Goal: Transaction & Acquisition: Purchase product/service

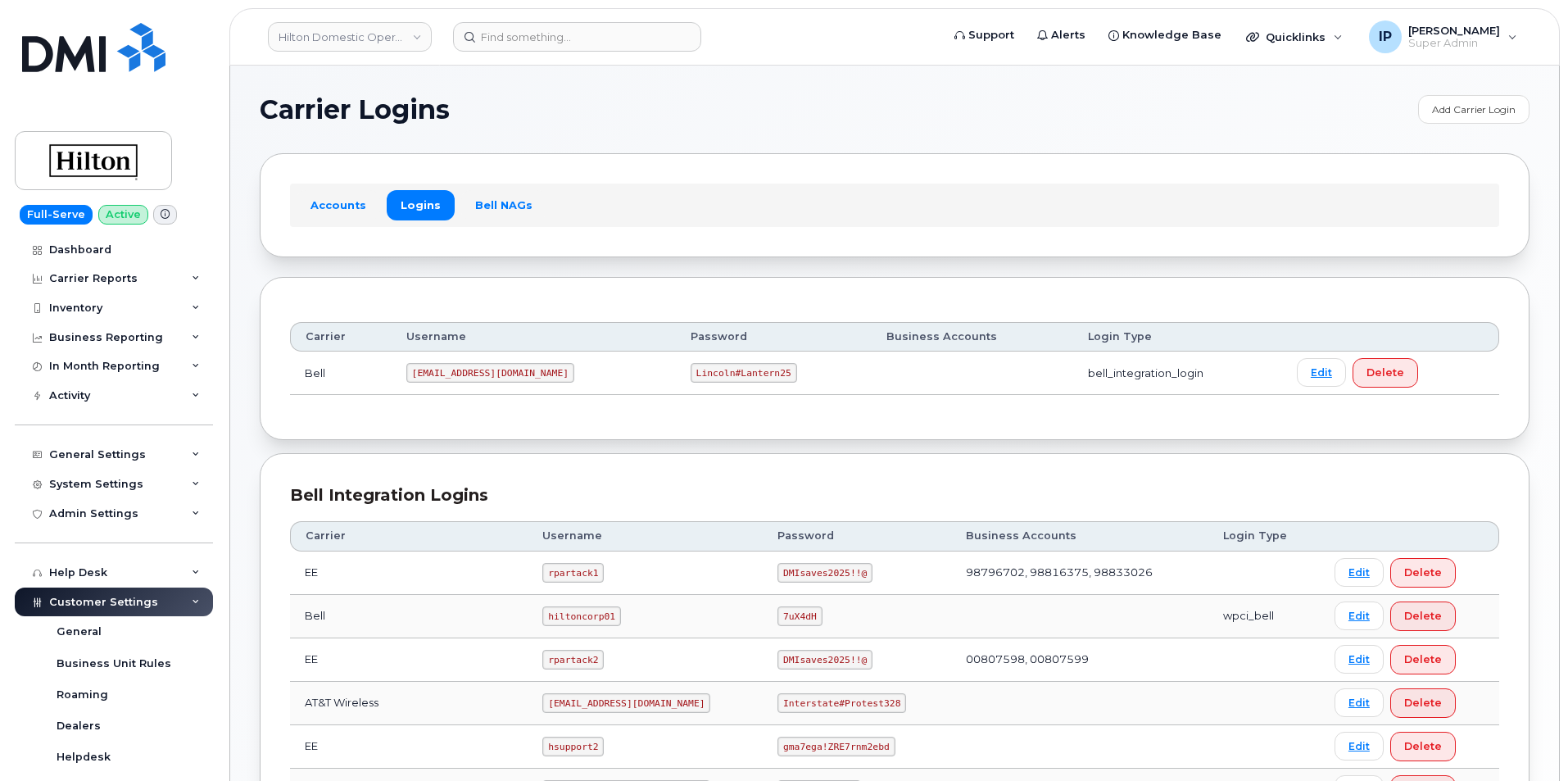
scroll to position [327, 0]
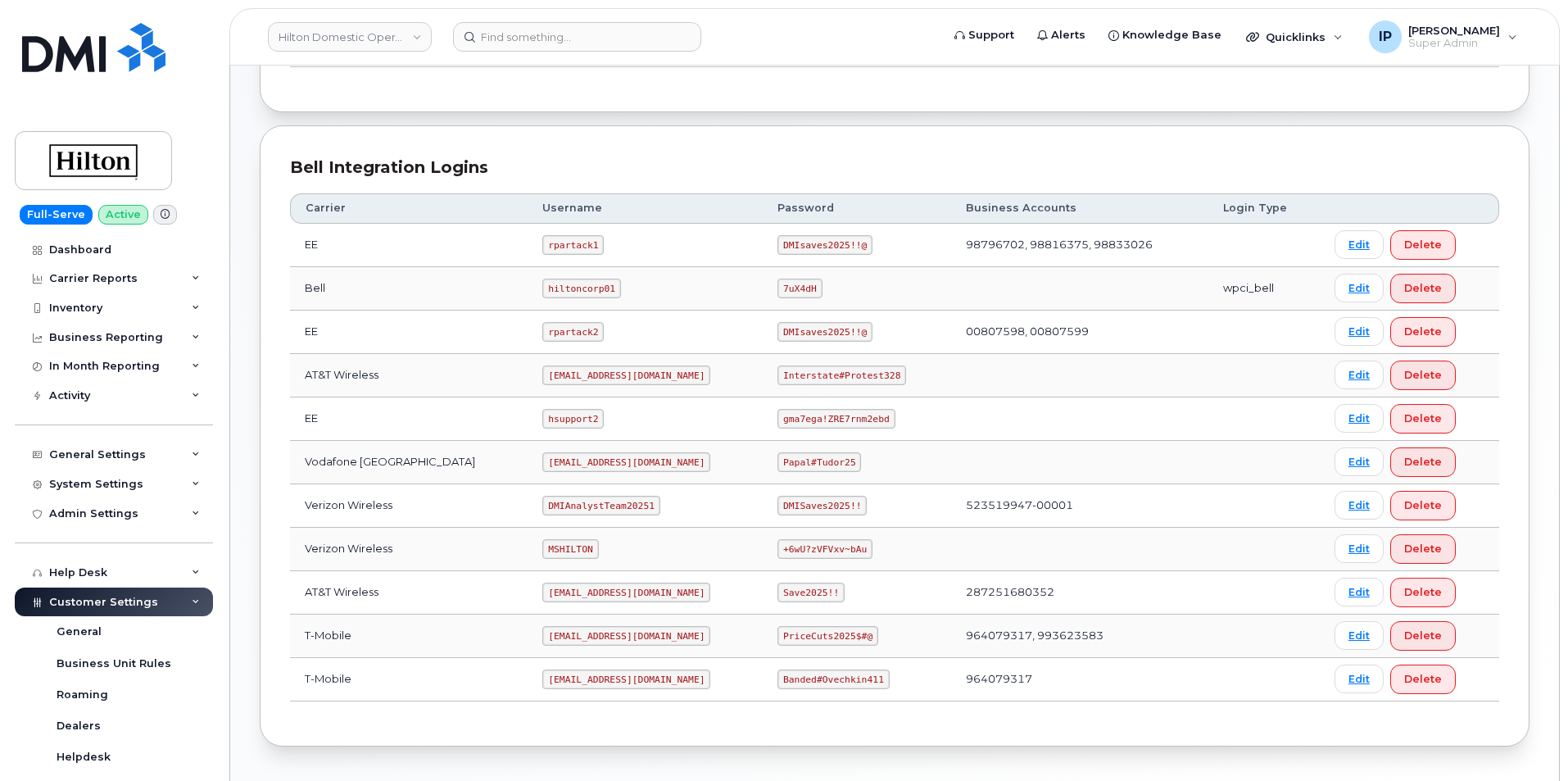
click at [531, 19] on header "Hilton Domestic Operating Company Inc Support Alerts Knowledge Base Quicklinks …" at bounding box center [895, 36] width 1331 height 57
click at [528, 41] on input at bounding box center [577, 36] width 249 height 30
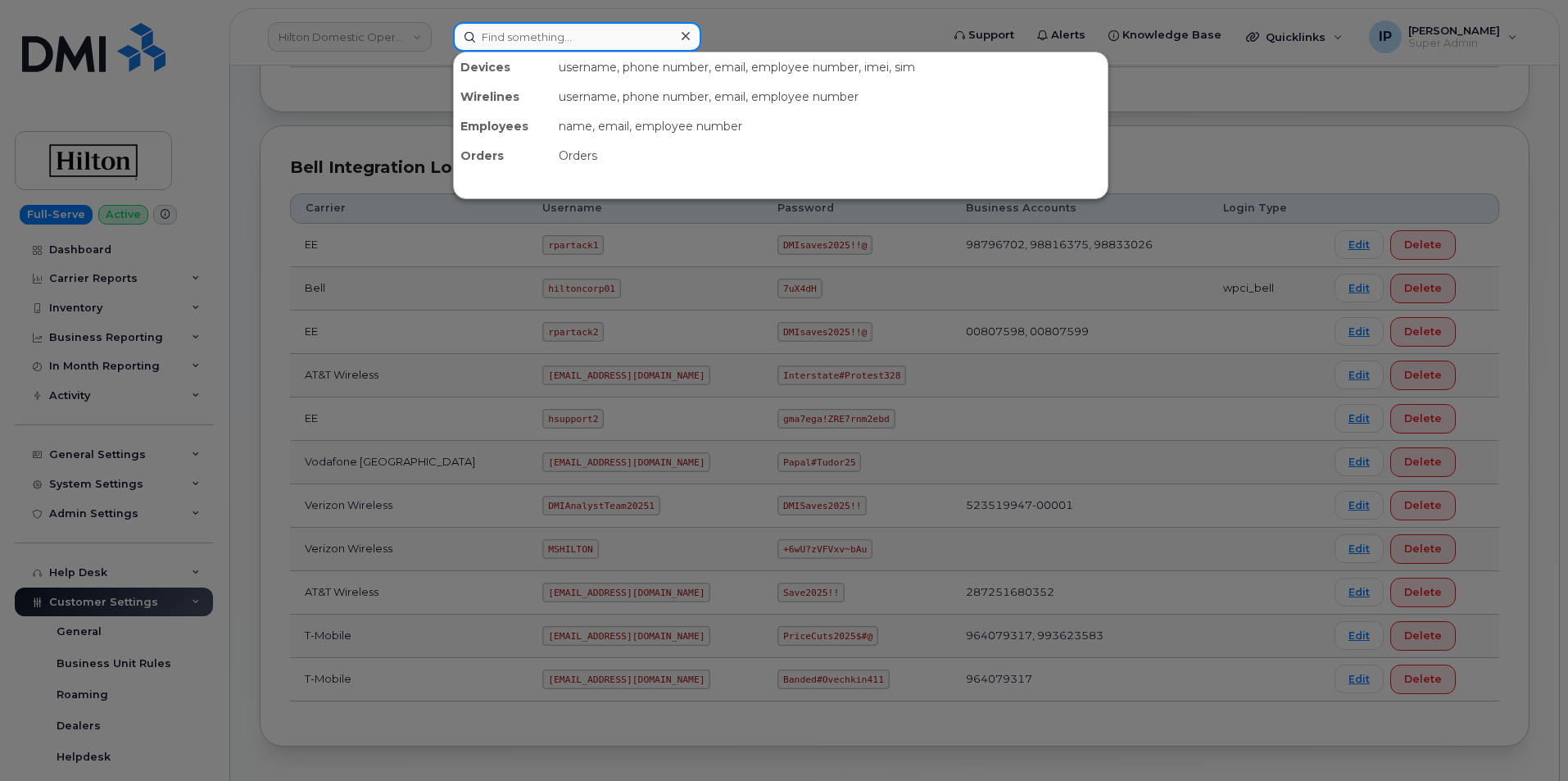
paste input "301174"
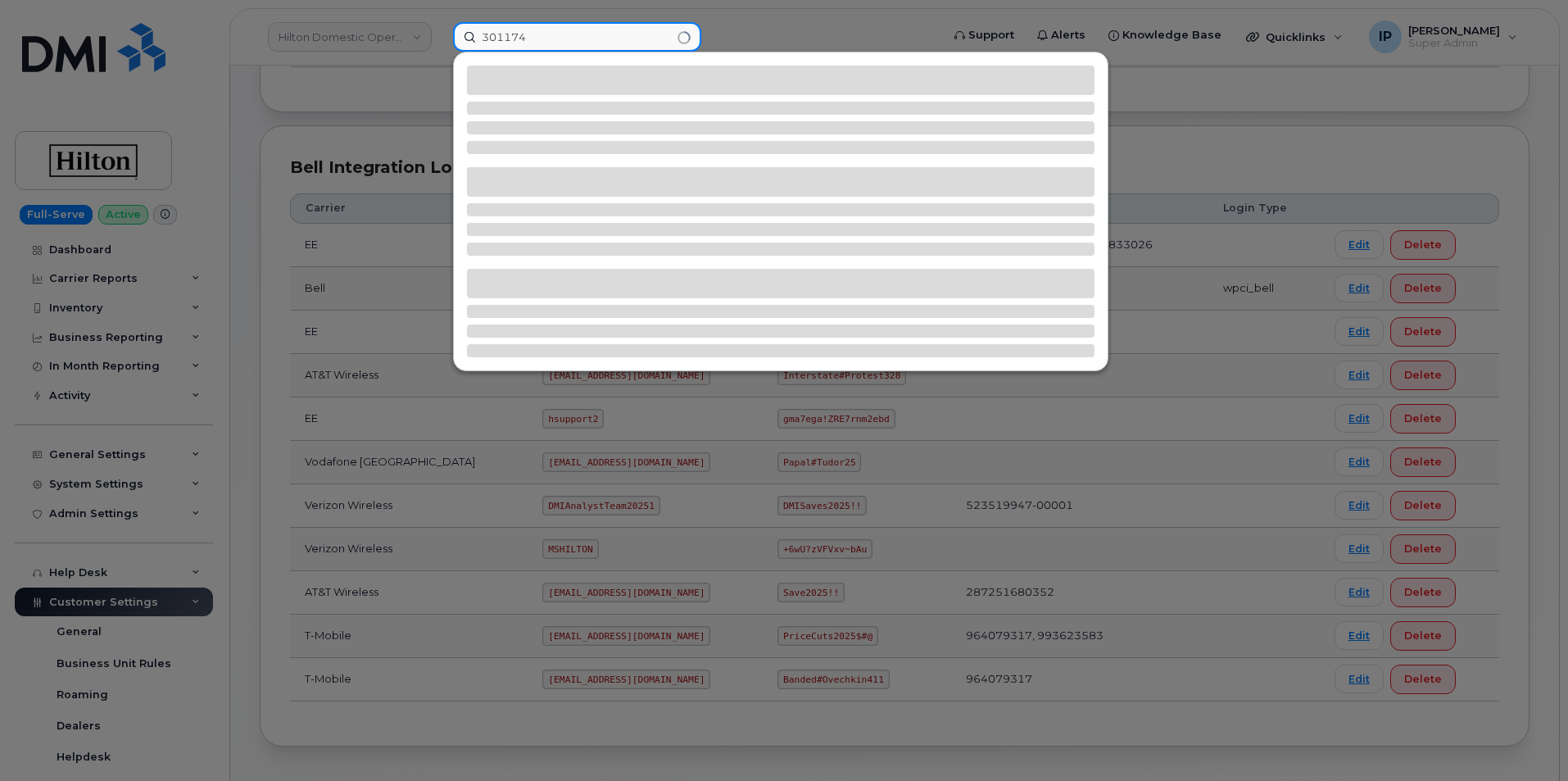
type input "301174"
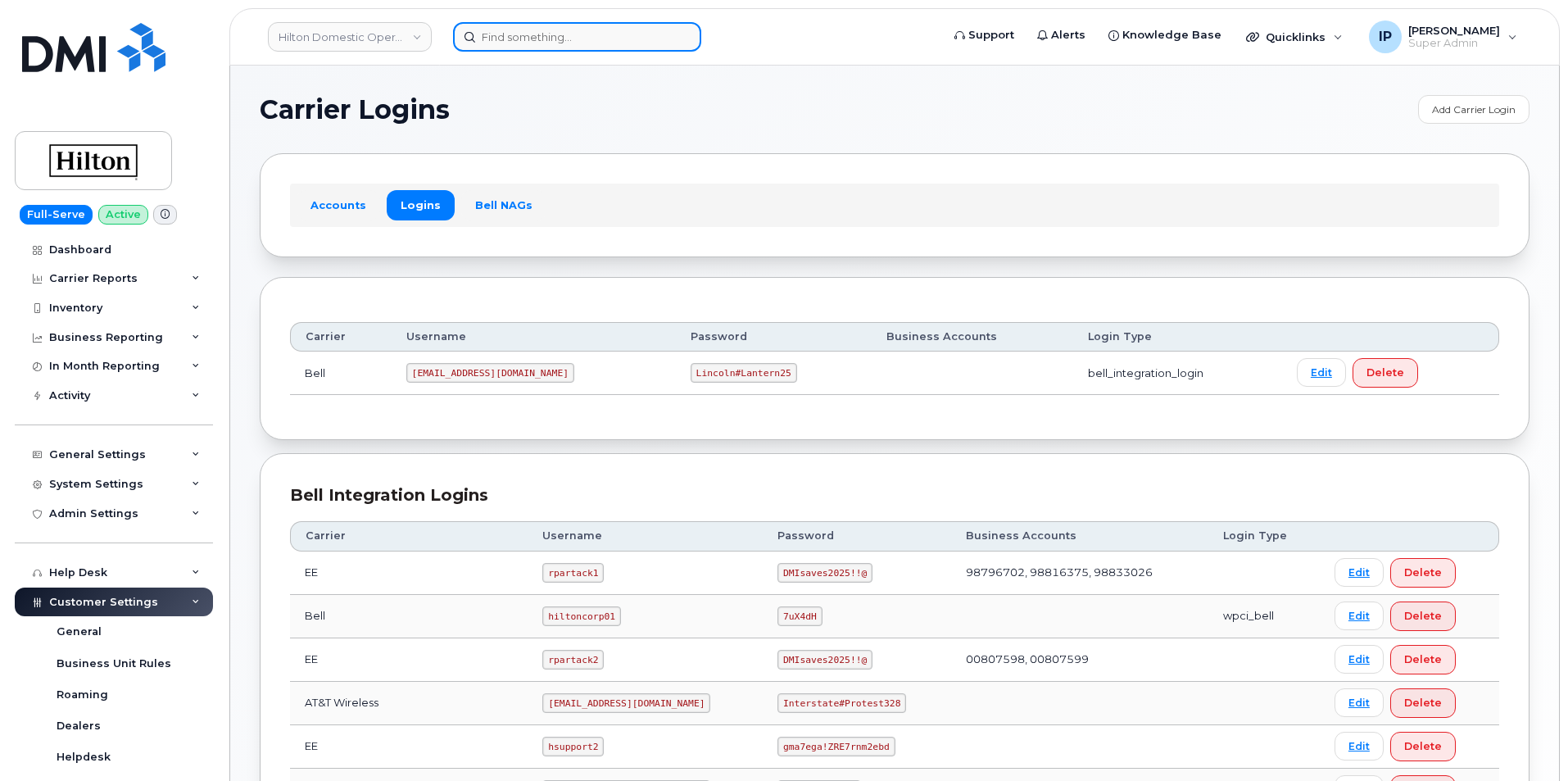
click at [563, 24] on input at bounding box center [577, 36] width 249 height 30
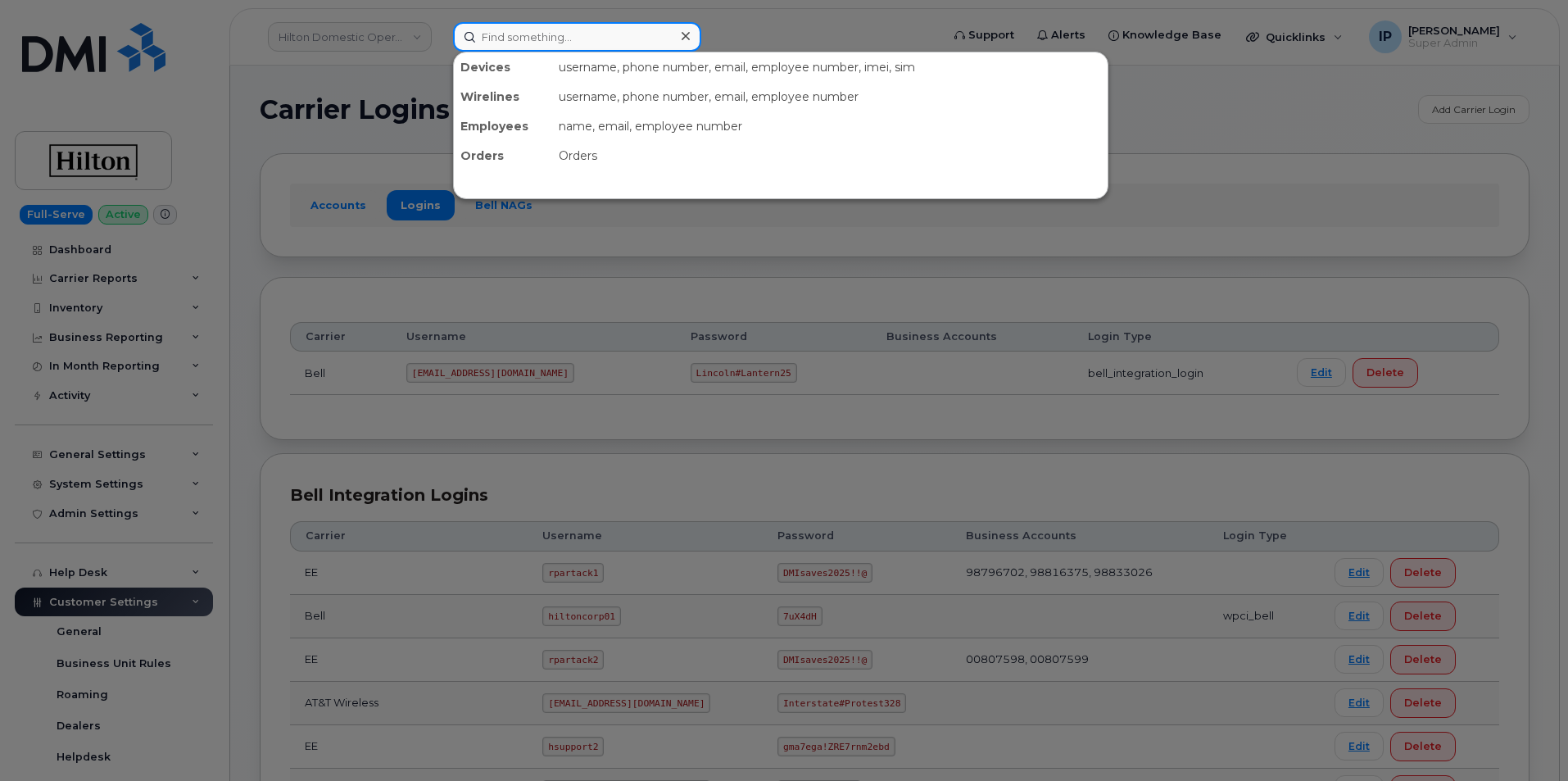
paste input "301174"
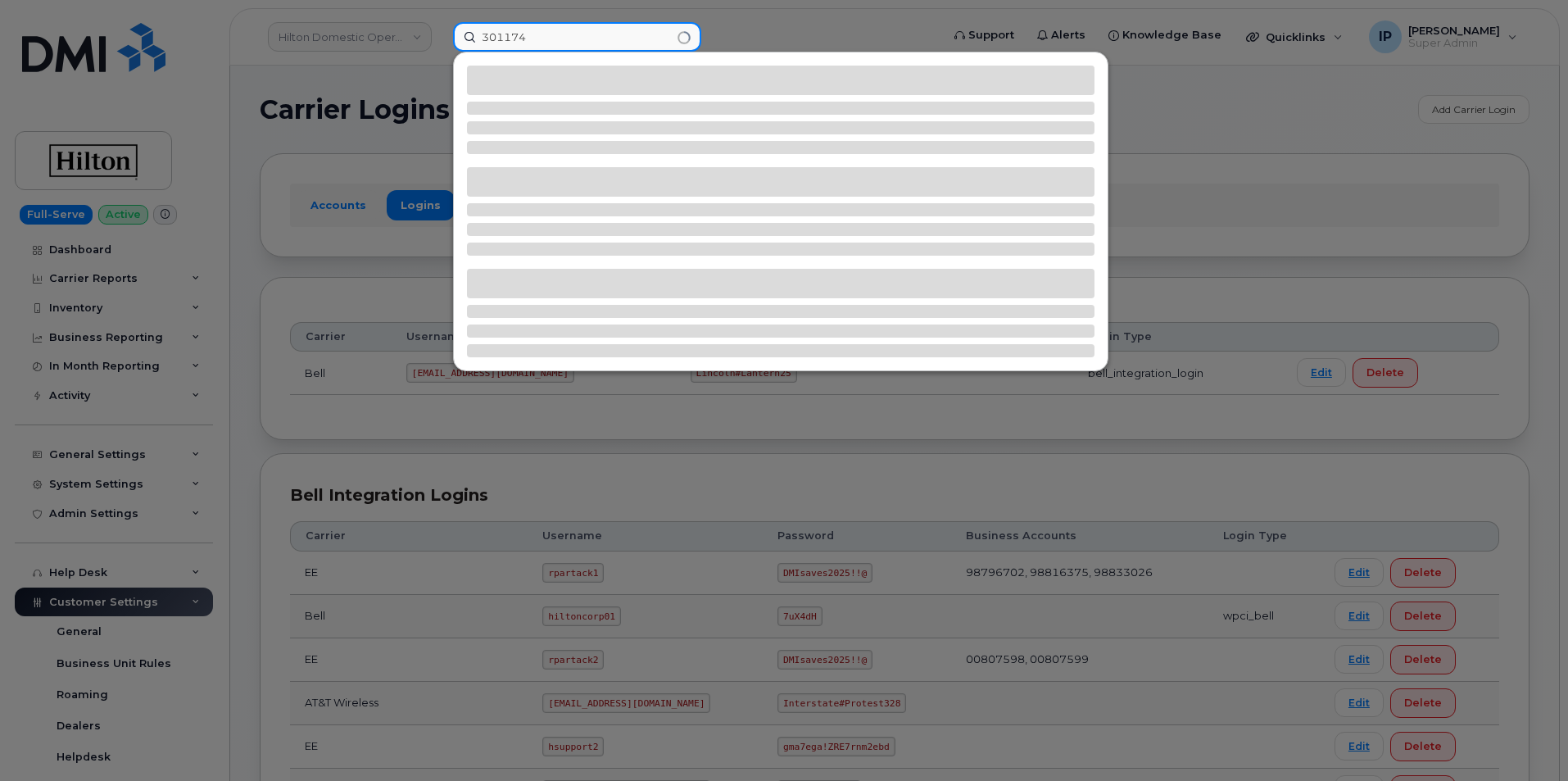
type input "301174"
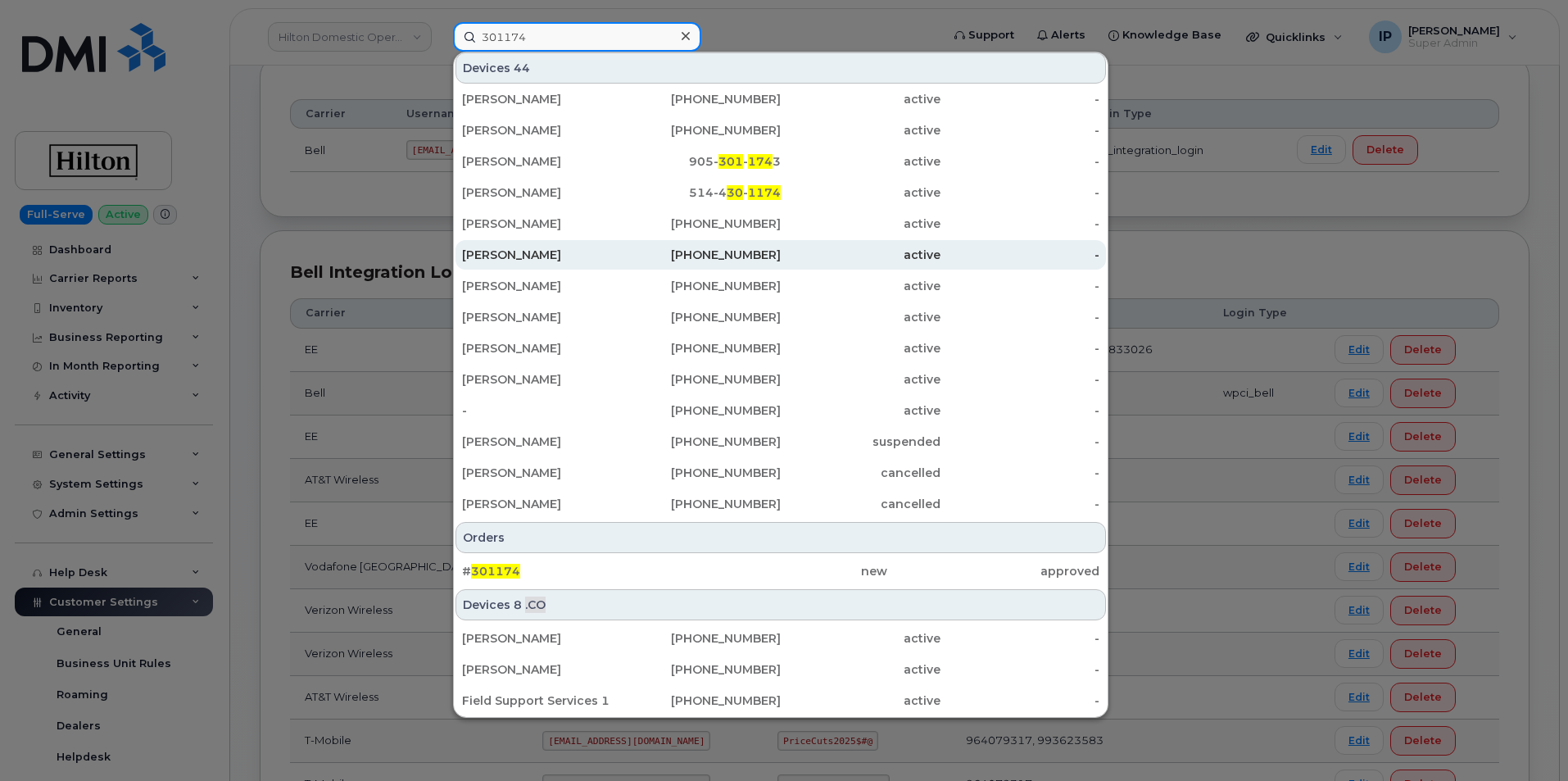
scroll to position [389, 0]
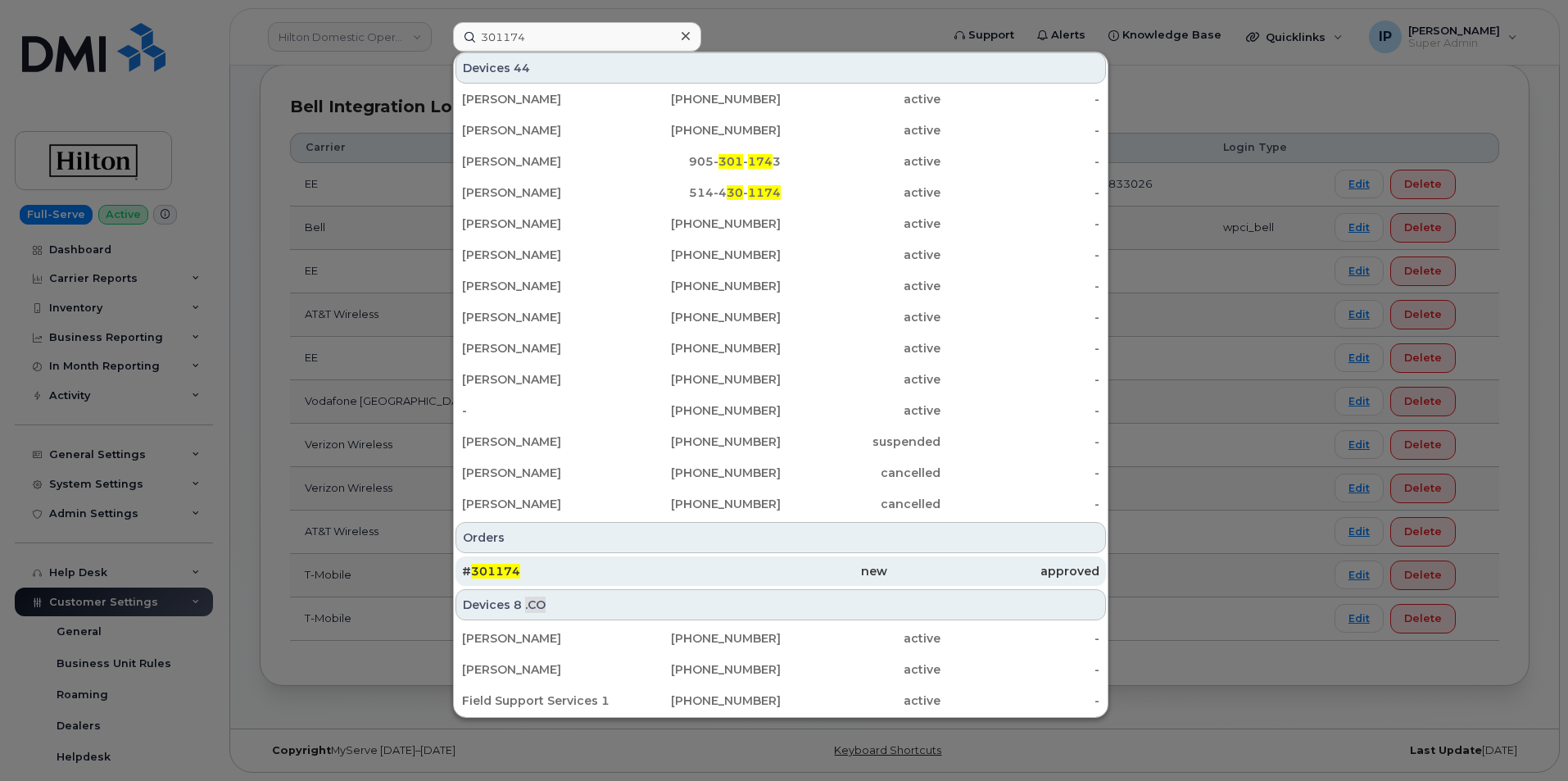
click at [534, 572] on div "# 301174" at bounding box center [568, 571] width 213 height 16
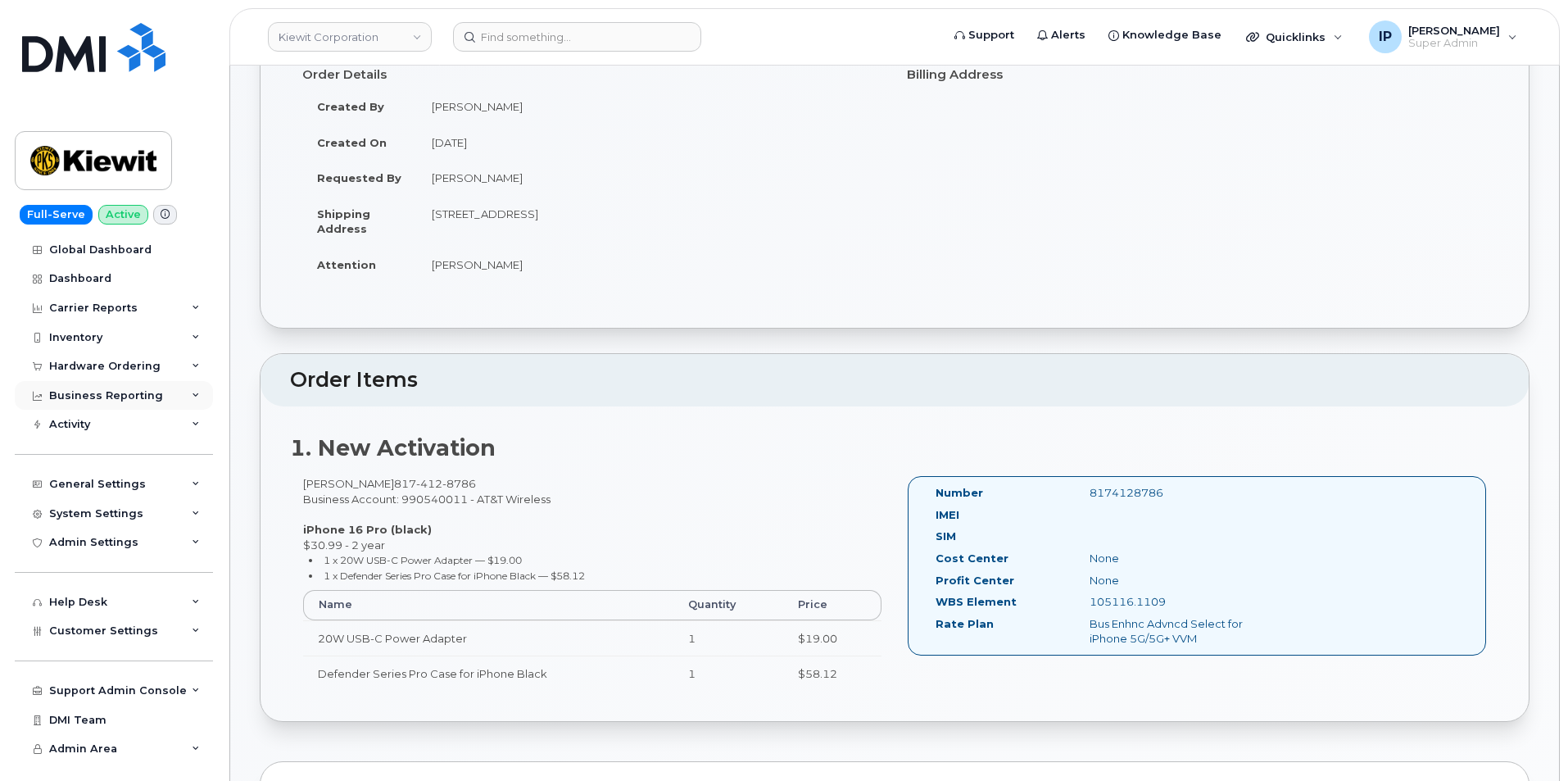
scroll to position [164, 0]
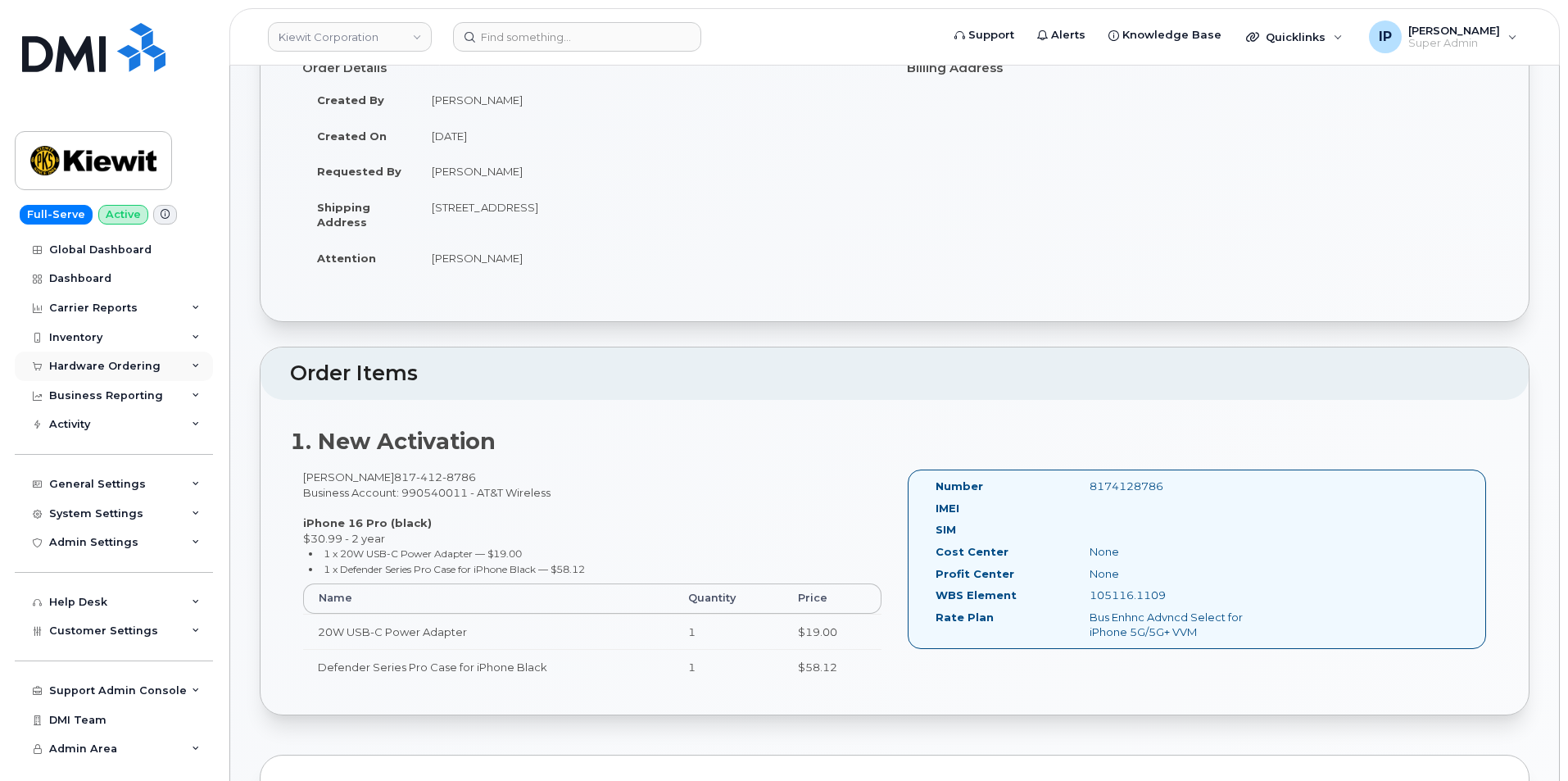
click at [109, 362] on div "Hardware Ordering" at bounding box center [104, 366] width 111 height 13
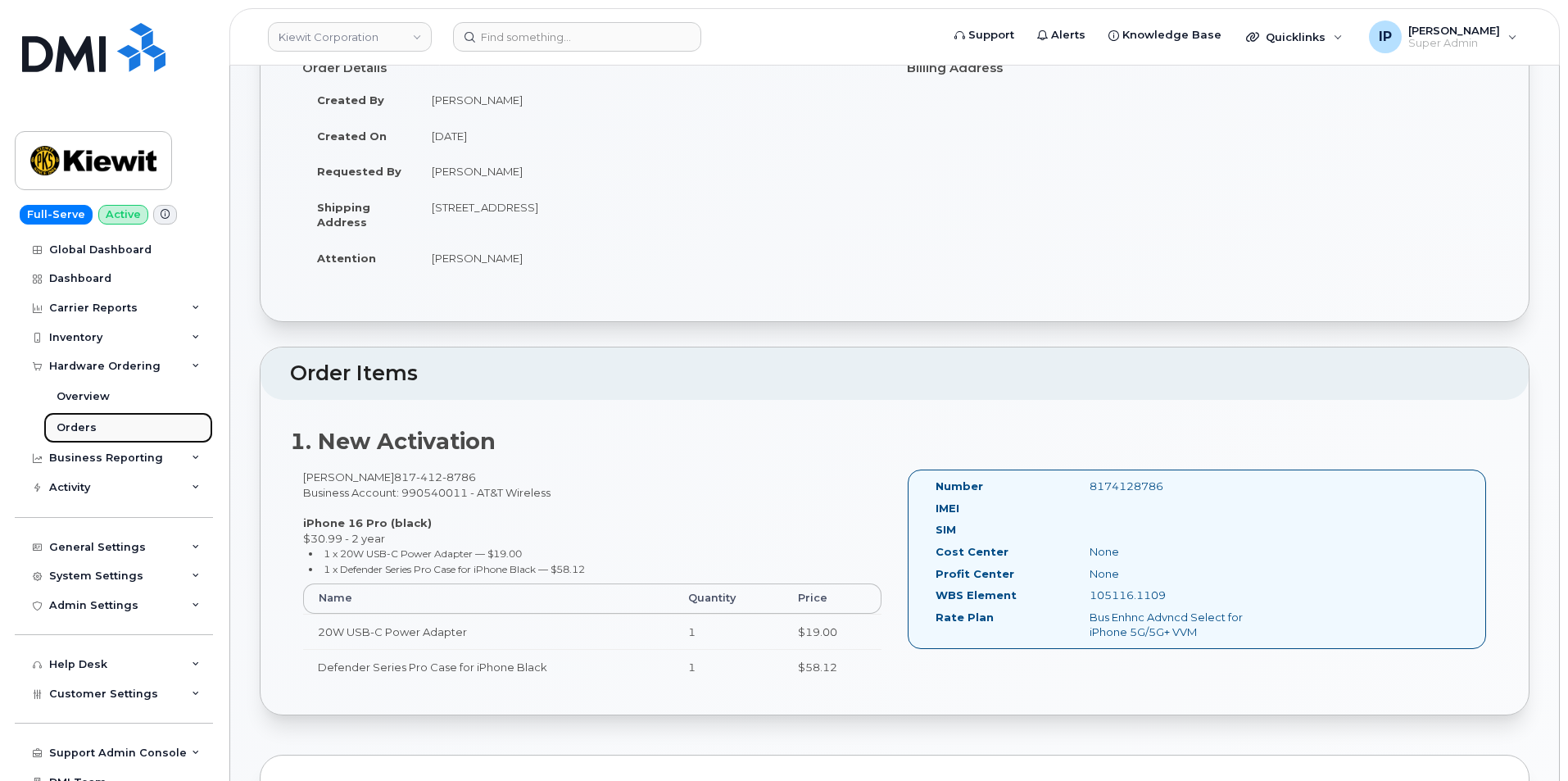
click at [97, 420] on link "Orders" at bounding box center [128, 428] width 170 height 31
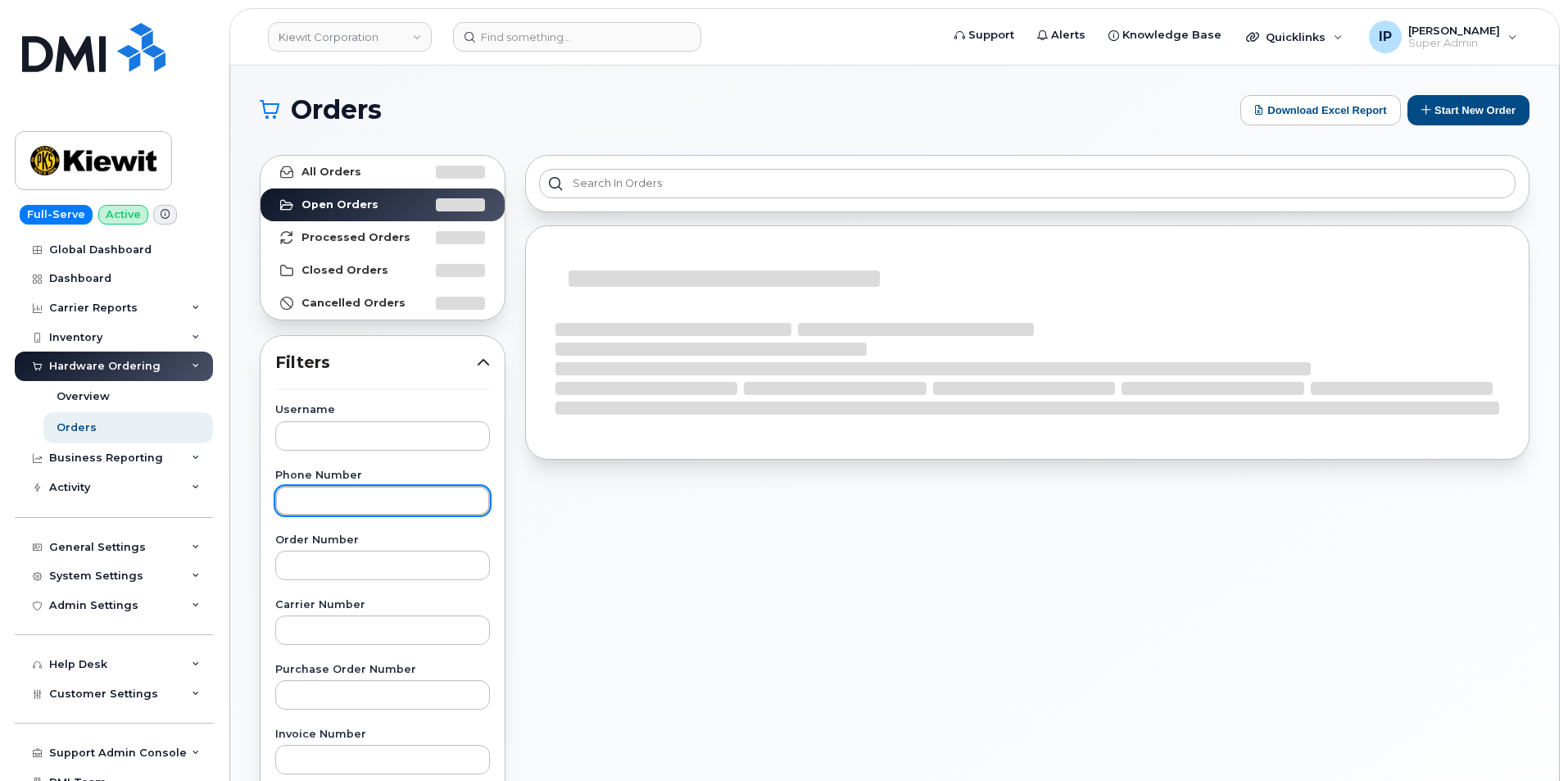
click at [371, 498] on input "text" at bounding box center [382, 500] width 214 height 30
drag, startPoint x: 364, startPoint y: 505, endPoint x: 354, endPoint y: 554, distance: 50.0
click at [352, 554] on input "text" at bounding box center [382, 565] width 214 height 30
click at [354, 554] on input "text" at bounding box center [382, 565] width 214 height 30
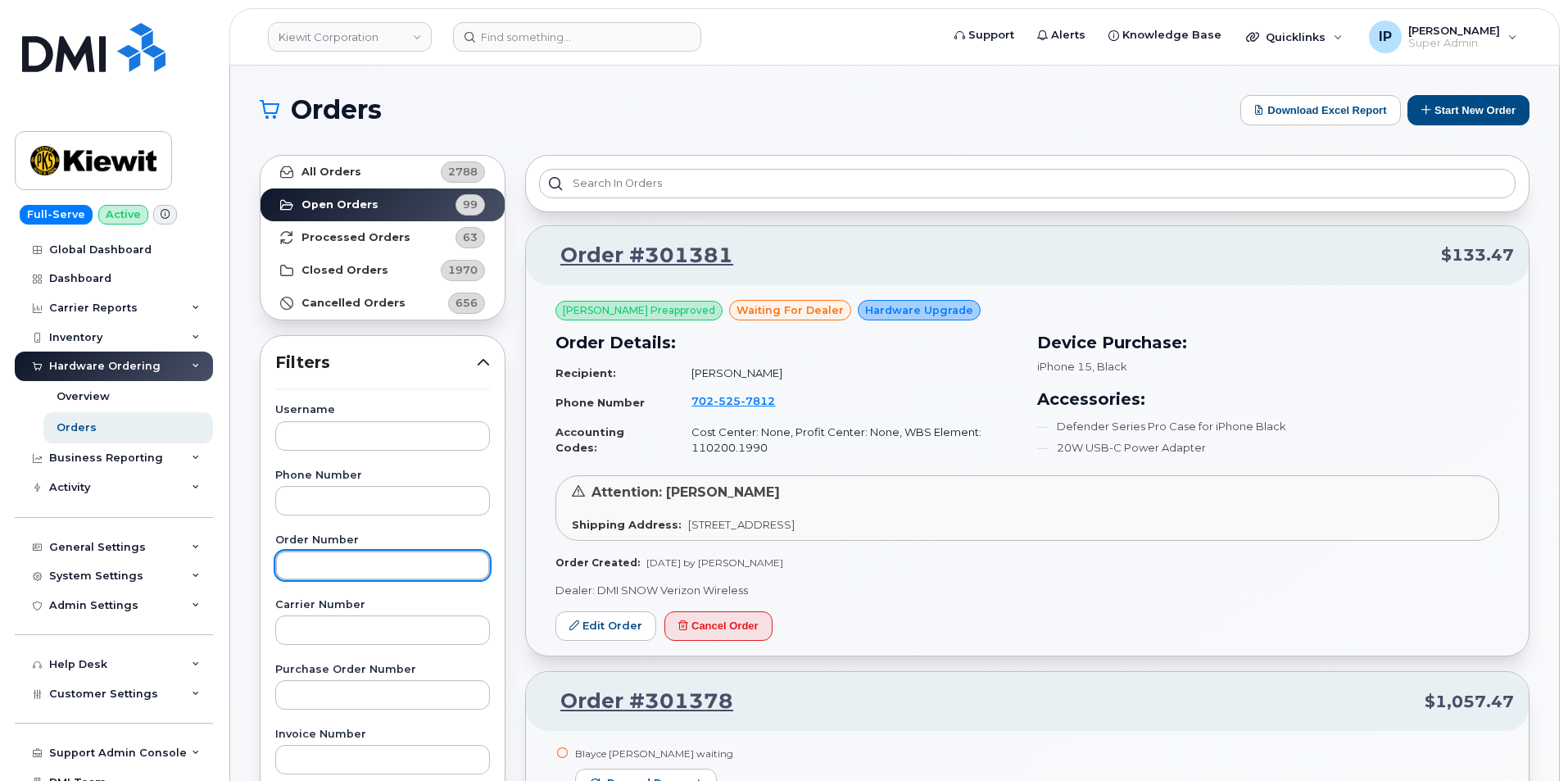
paste input "301174"
type input "301174"
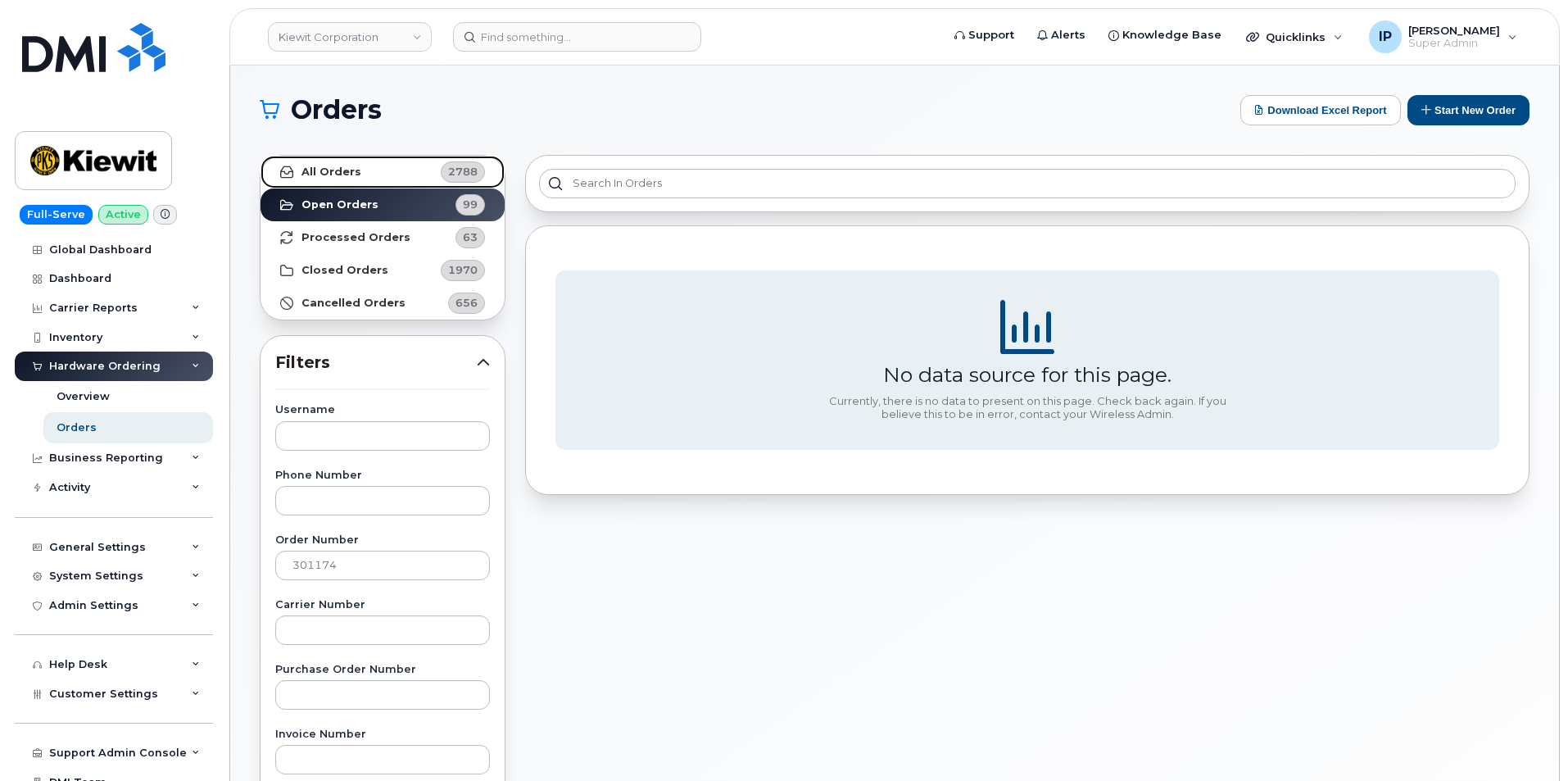
click at [411, 170] on link "All Orders 2788" at bounding box center [383, 172] width 244 height 33
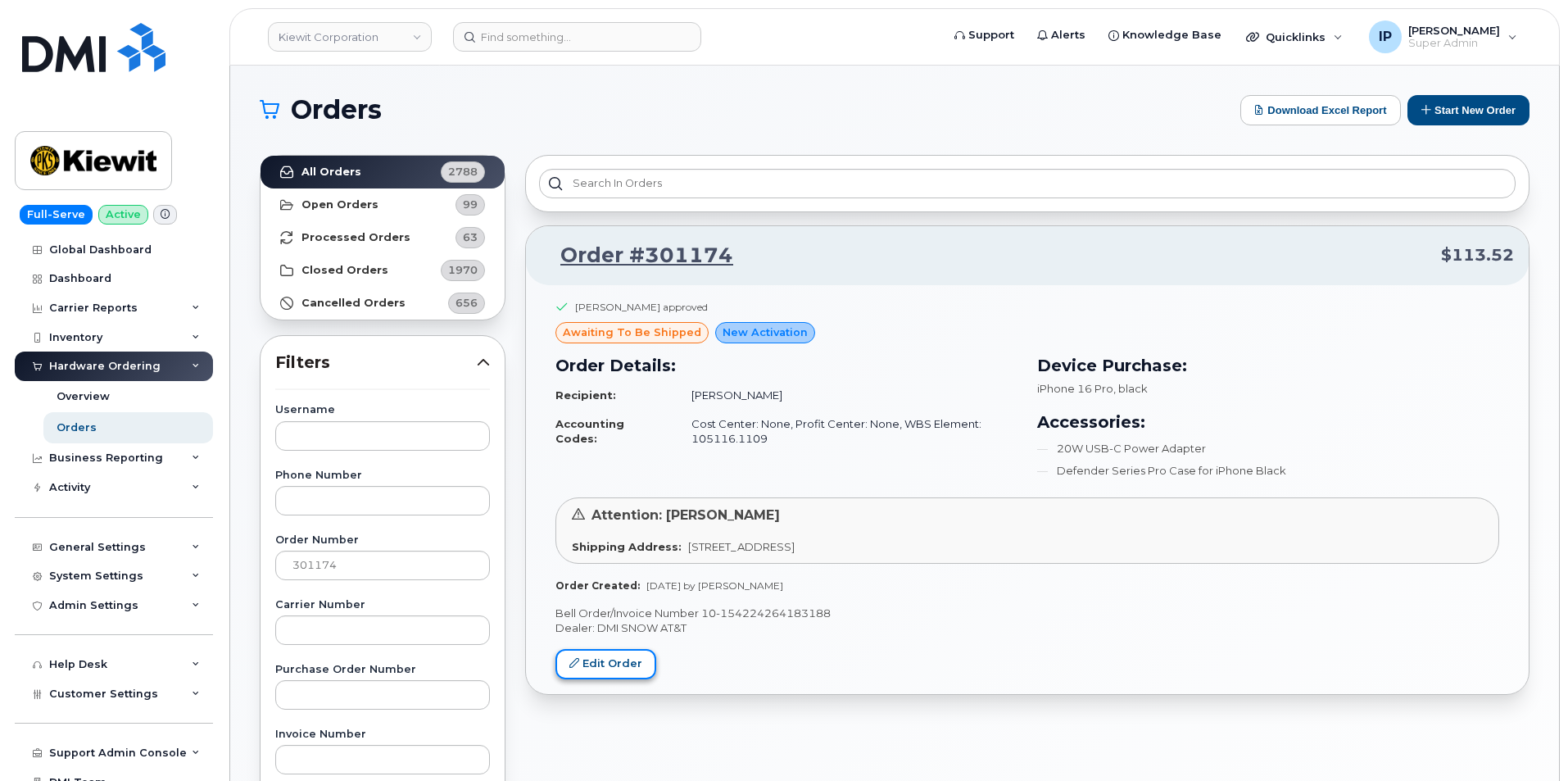
click at [627, 658] on link "Edit Order" at bounding box center [605, 664] width 100 height 31
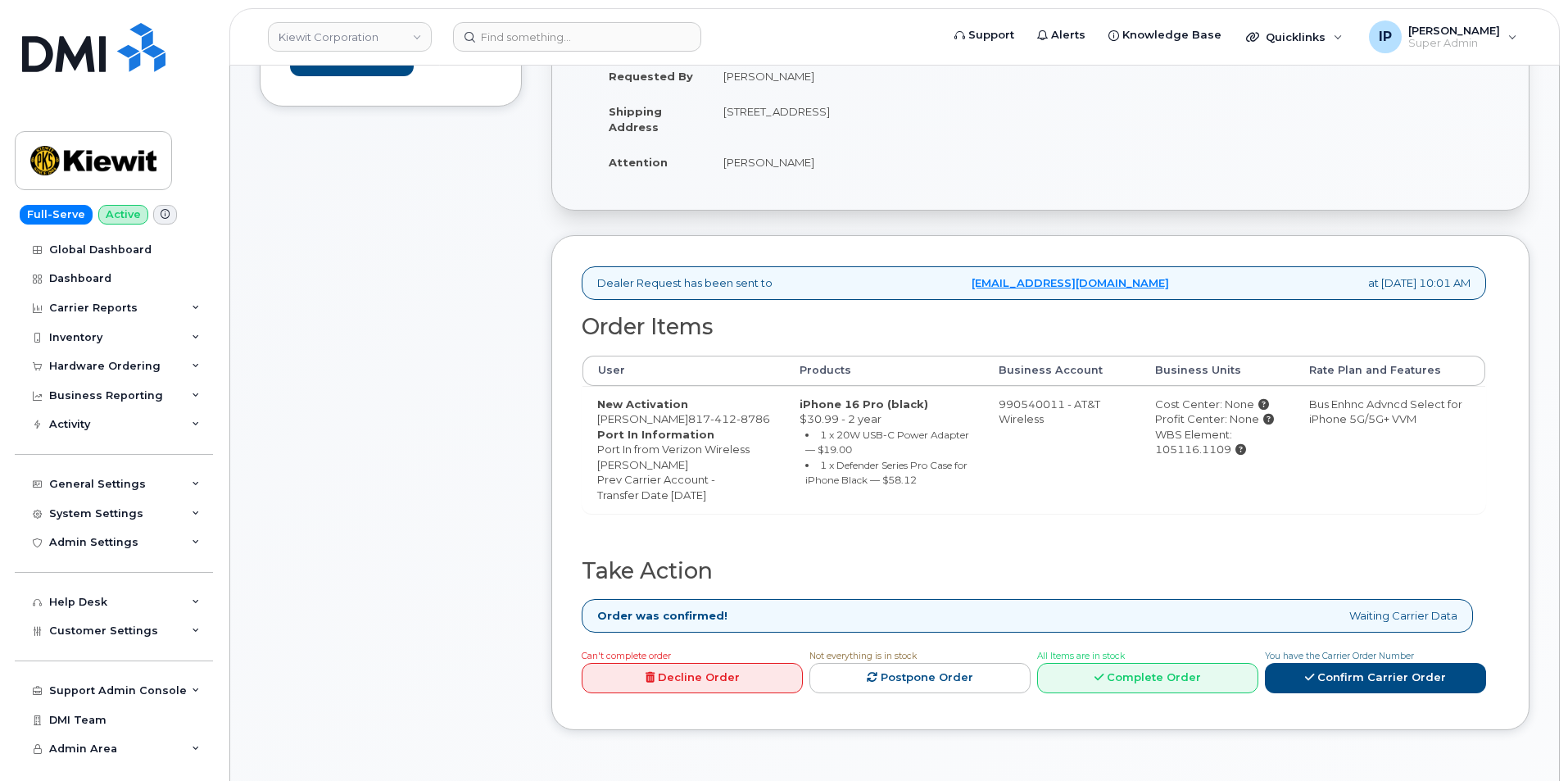
scroll to position [327, 0]
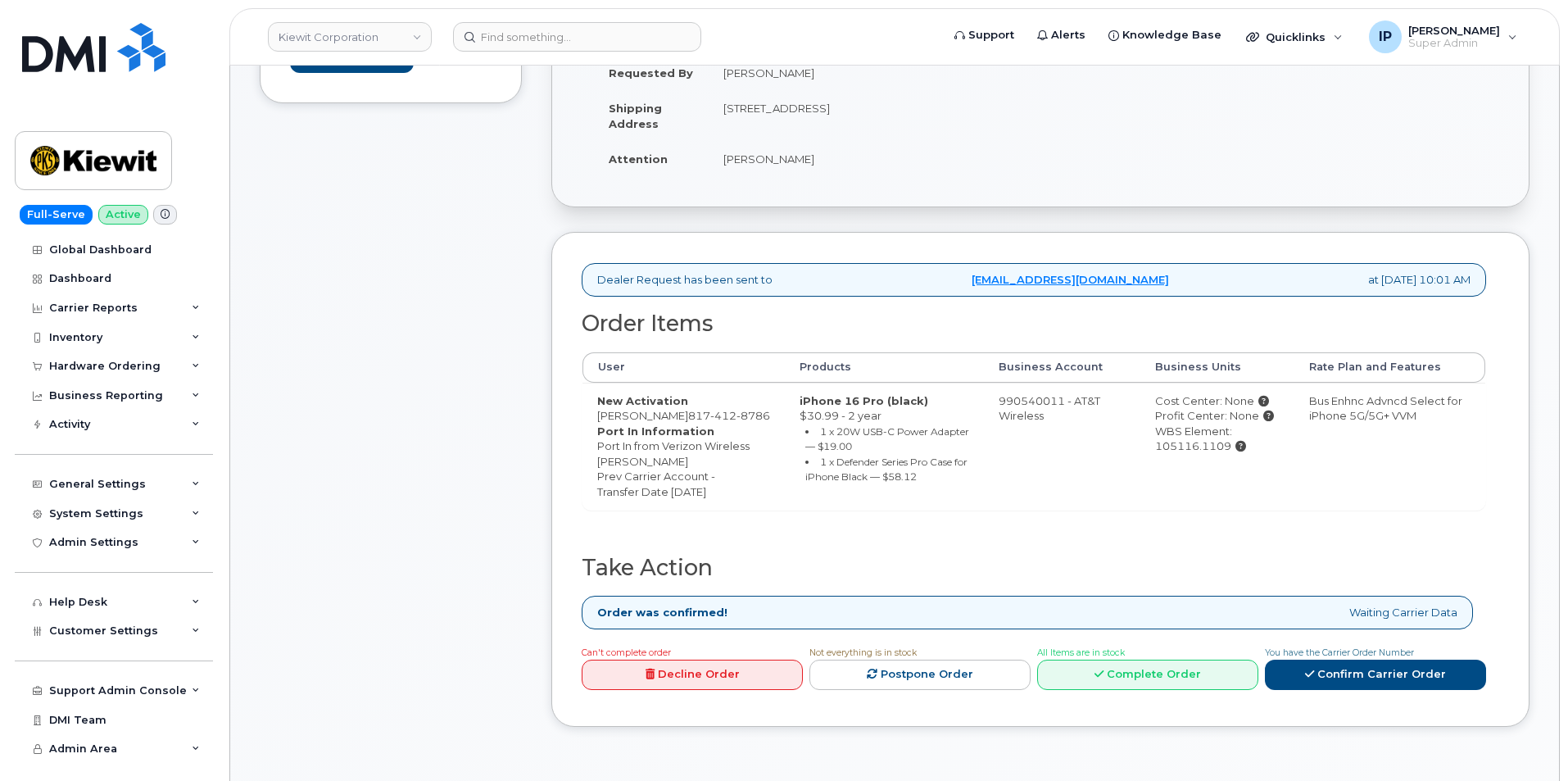
drag, startPoint x: 893, startPoint y: 469, endPoint x: 750, endPoint y: 406, distance: 156.3
click at [785, 406] on td "iPhone 16 Pro (black) $30.99 - 2 year 1 x 20W USB-C Power Adapter — $19.00 1 x …" at bounding box center [884, 446] width 199 height 127
click at [888, 489] on td "iPhone 16 Pro (black) $30.99 - 2 year 1 x 20W USB-C Power Adapter — $19.00 1 x …" at bounding box center [884, 446] width 199 height 127
click at [130, 372] on div "Hardware Ordering" at bounding box center [104, 366] width 111 height 13
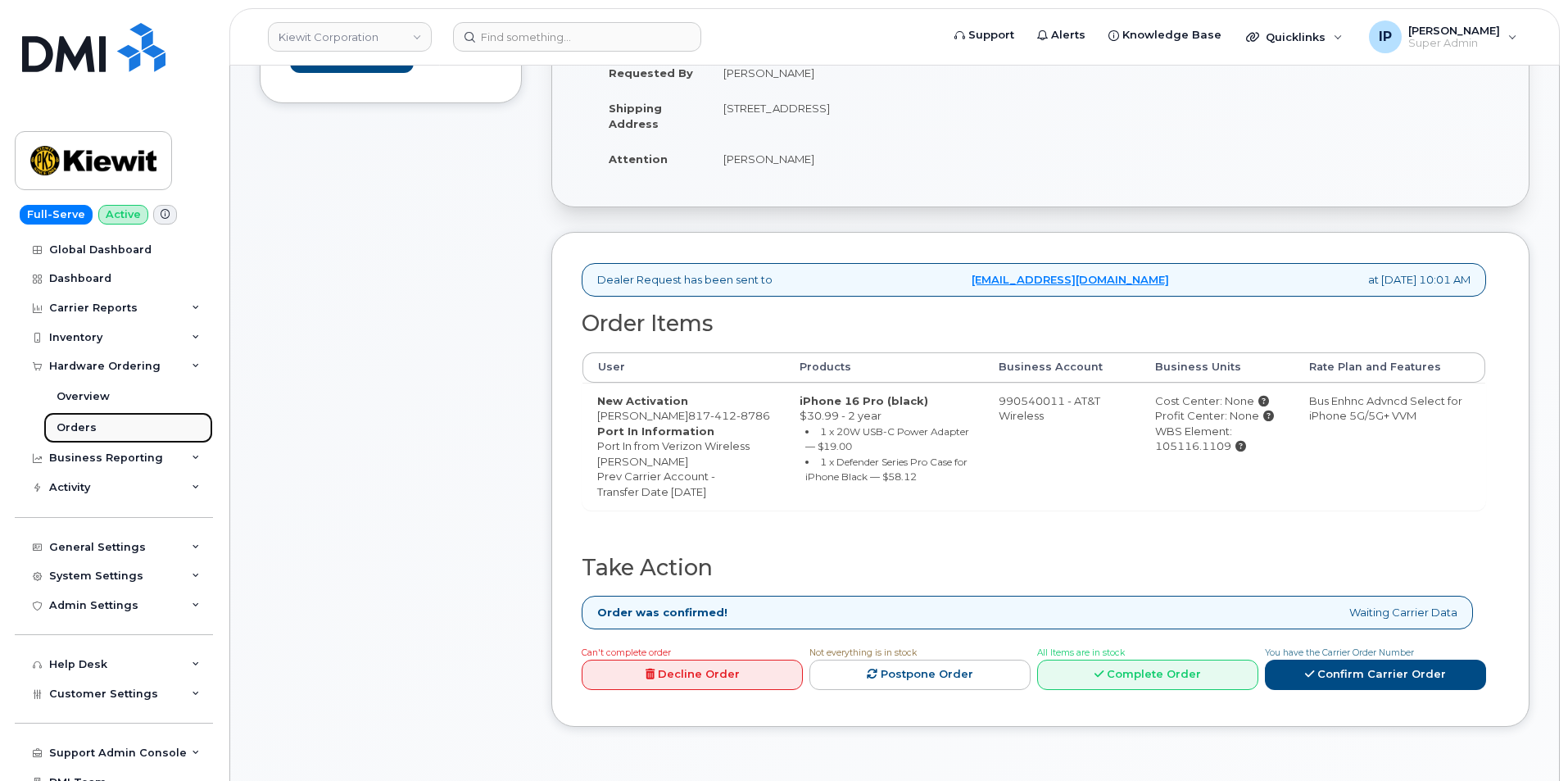
click at [61, 425] on div "Orders" at bounding box center [77, 428] width 40 height 14
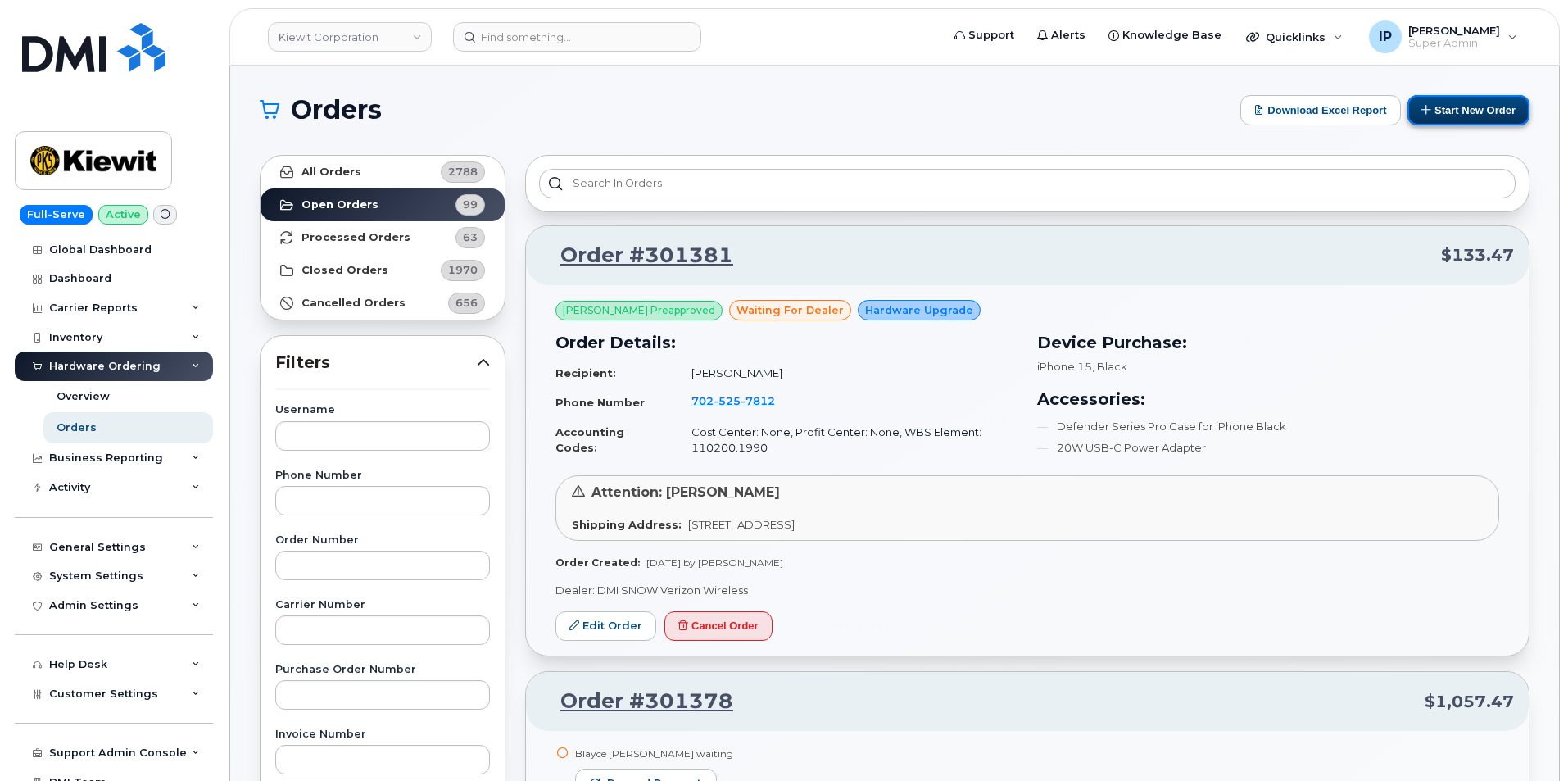
click at [1499, 102] on button "Start New Order" at bounding box center [1469, 110] width 122 height 31
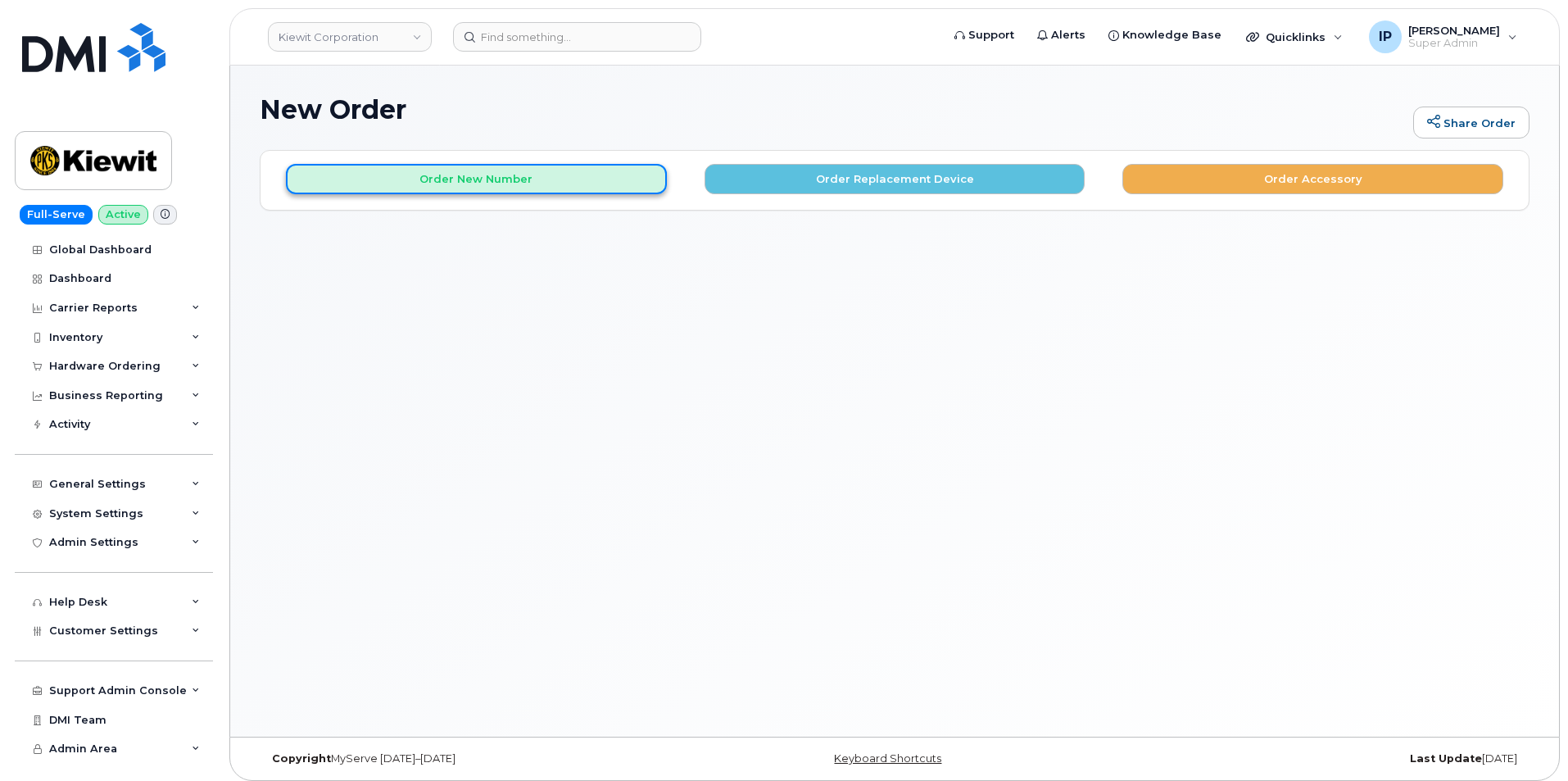
click at [533, 177] on button "Order New Number" at bounding box center [476, 179] width 381 height 31
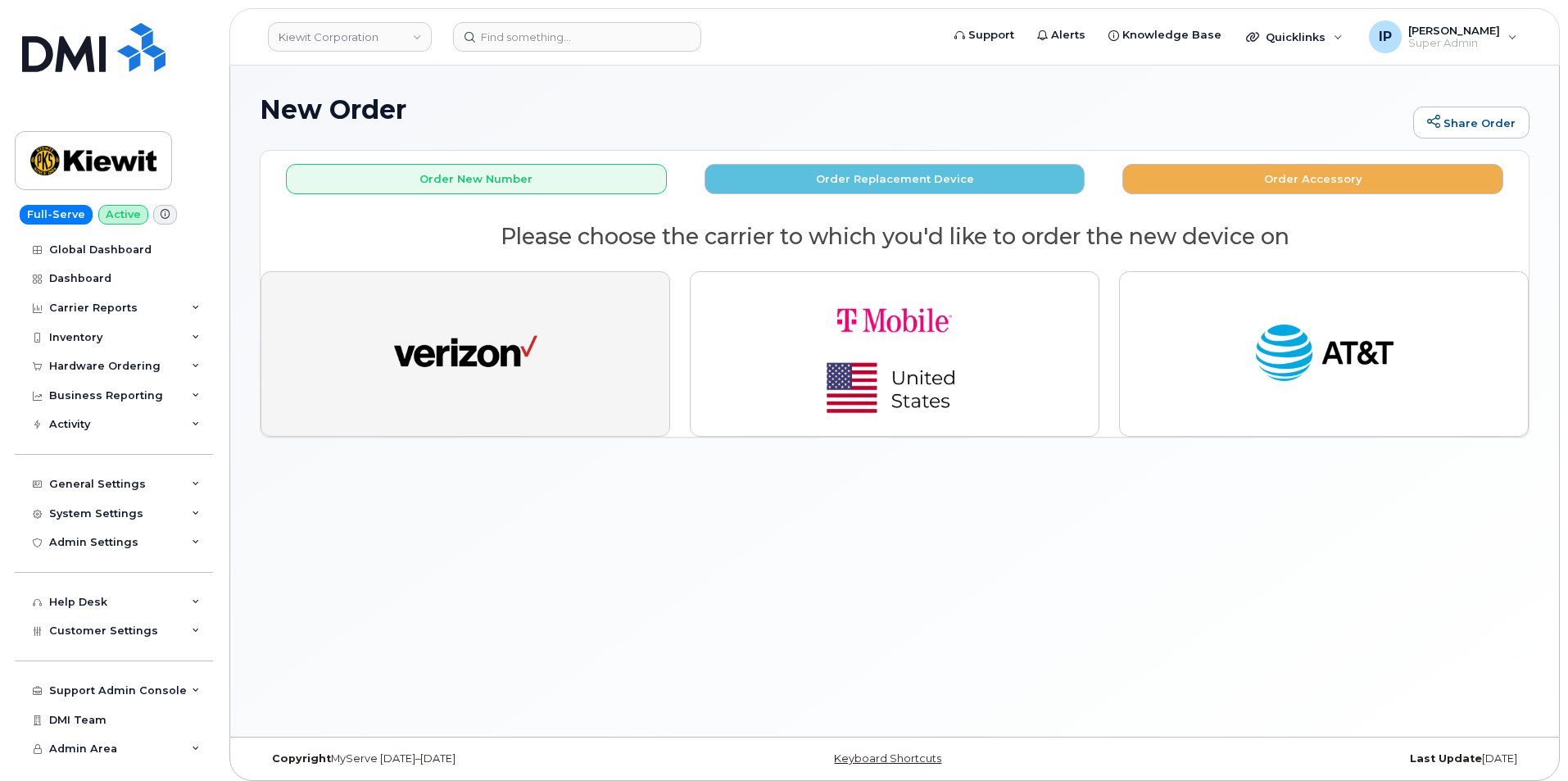
click at [398, 318] on img "button" at bounding box center [466, 354] width 144 height 74
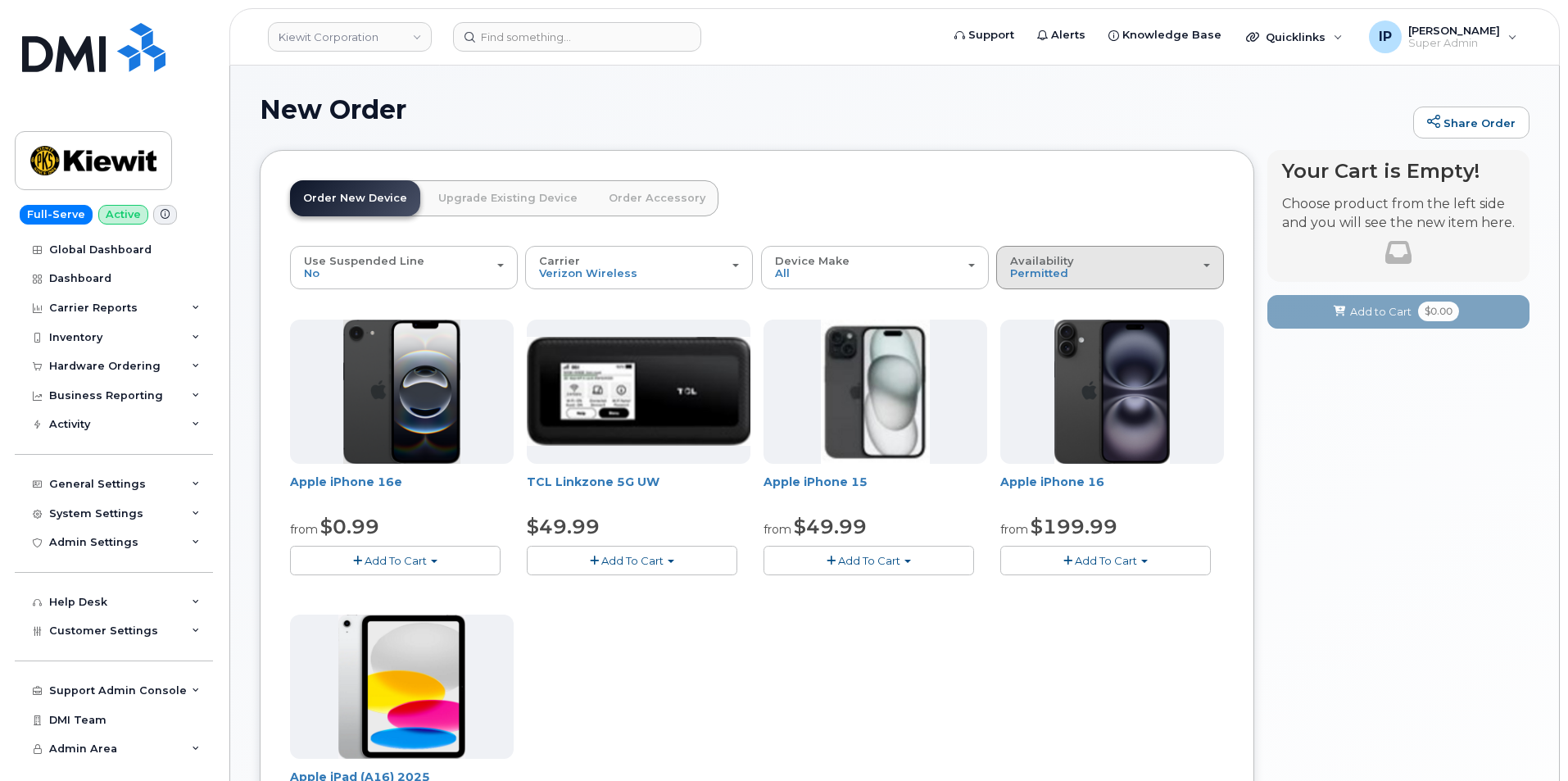
click at [1092, 264] on div "Availability Permitted All" at bounding box center [1110, 268] width 200 height 25
click at [1029, 331] on label "All" at bounding box center [1017, 333] width 34 height 20
click at [0, 0] on input "All" at bounding box center [0, 0] width 0 height 0
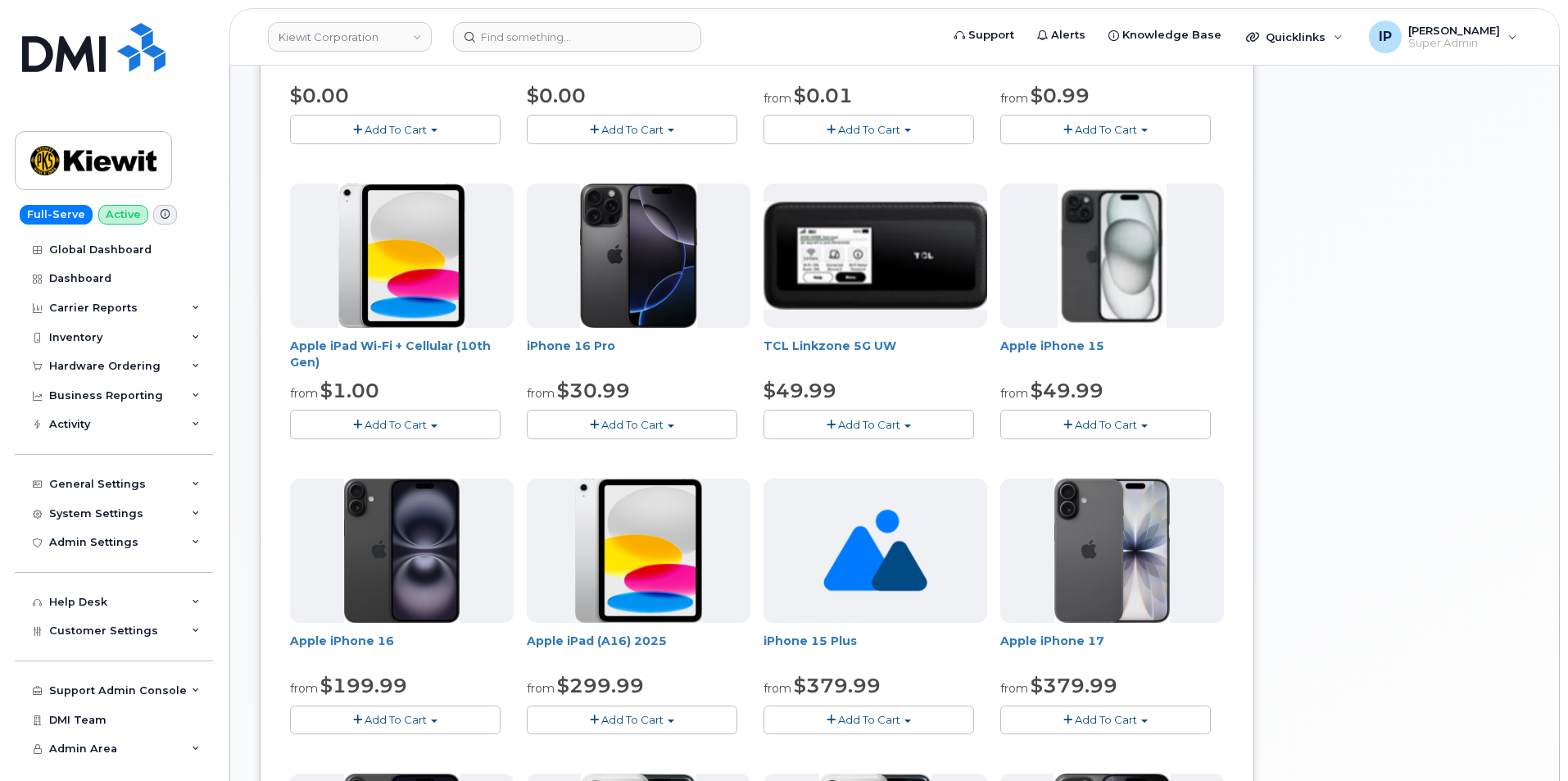
scroll to position [492, 0]
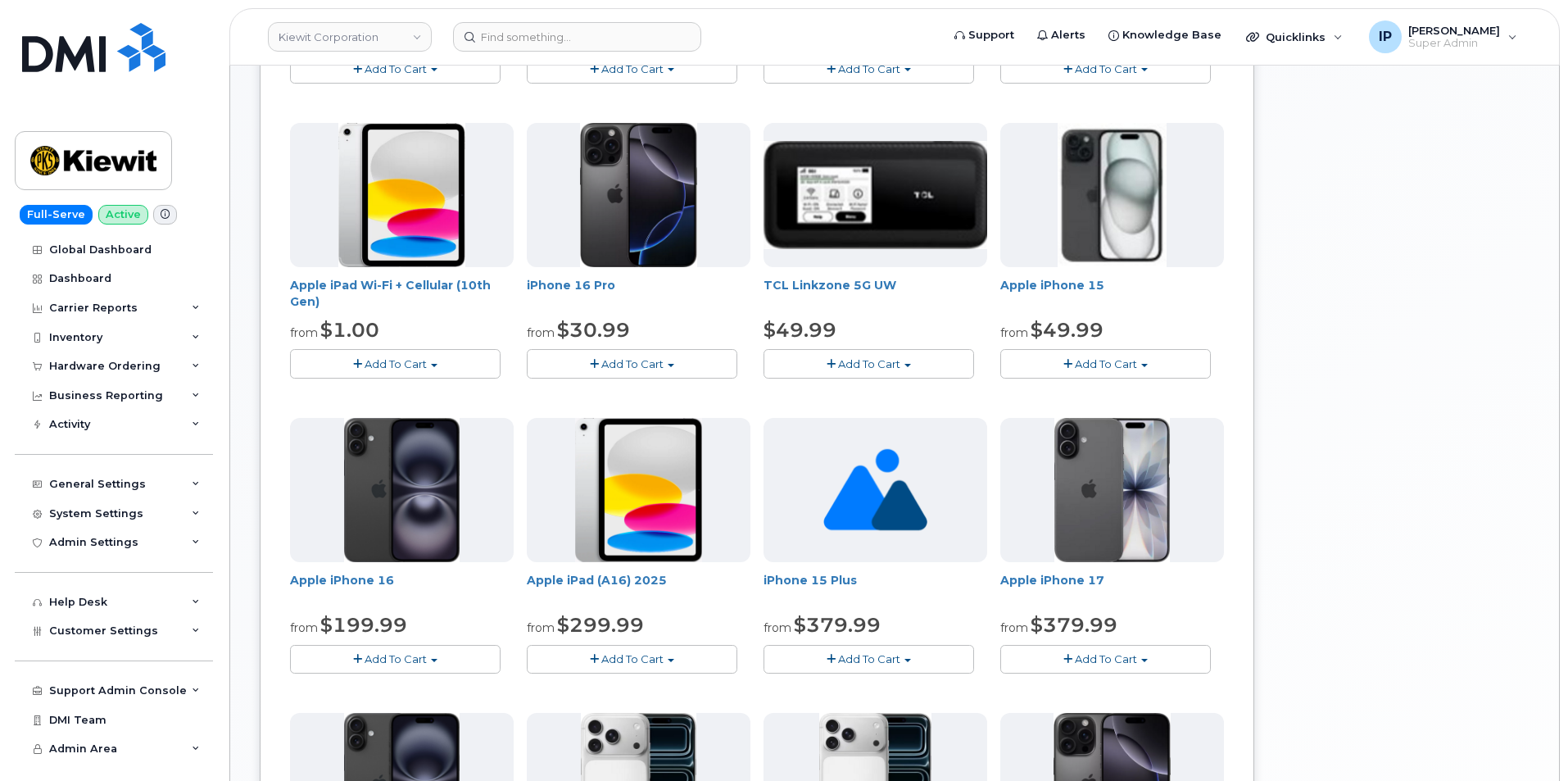
click at [727, 364] on button "Add To Cart" at bounding box center [632, 363] width 211 height 29
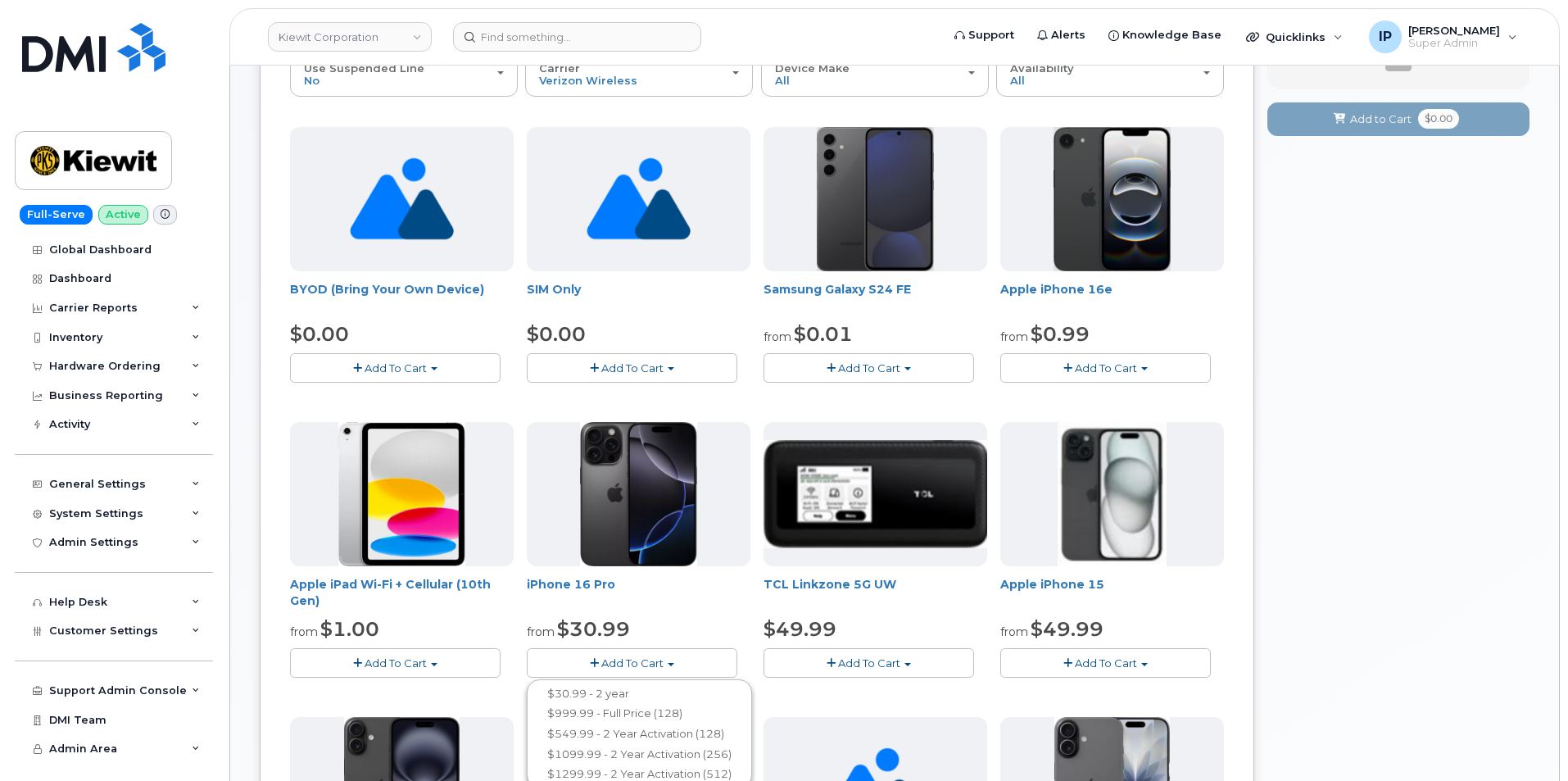
scroll to position [164, 0]
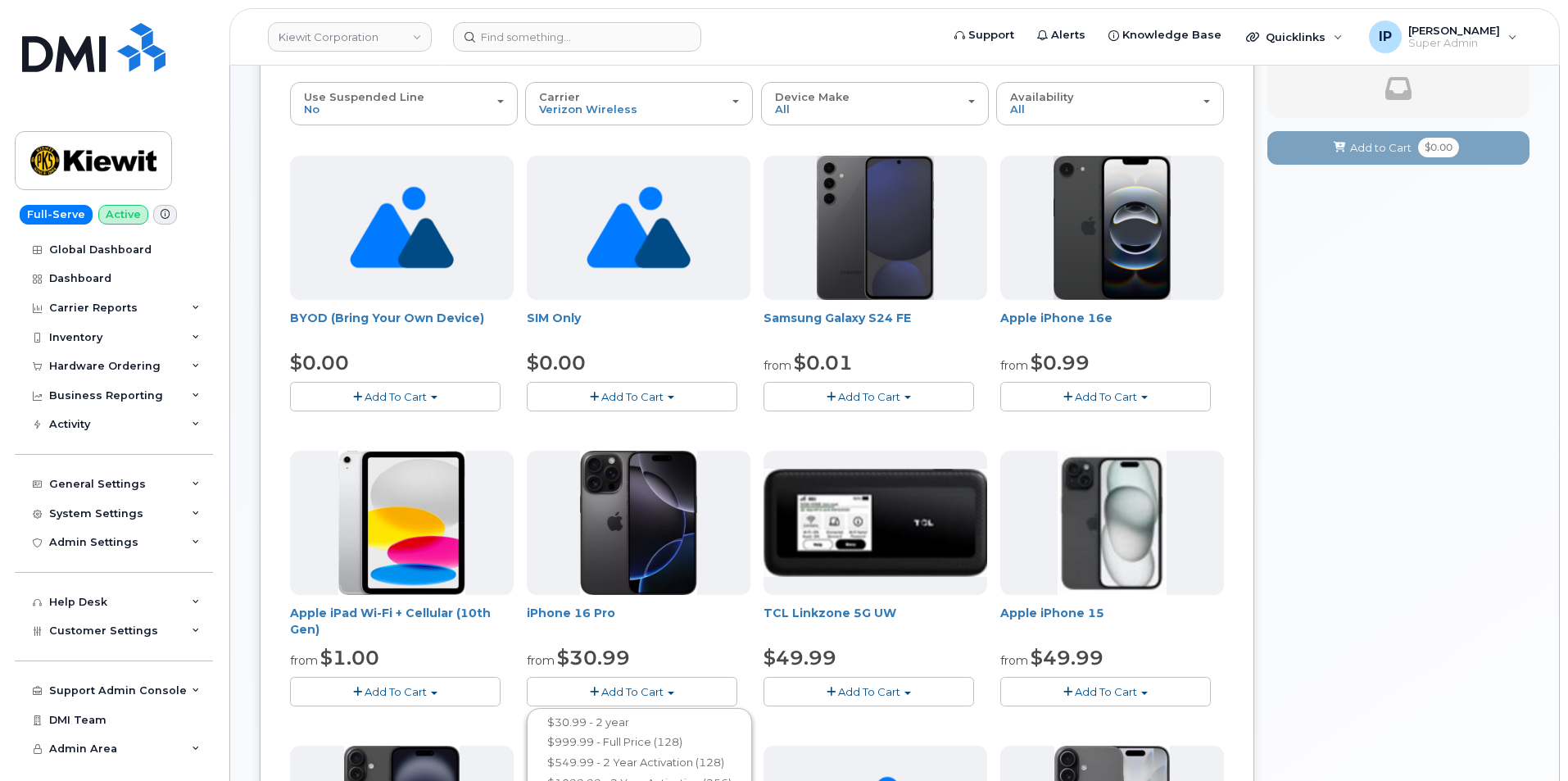
click at [1091, 389] on button "Add To Cart" at bounding box center [1105, 396] width 211 height 29
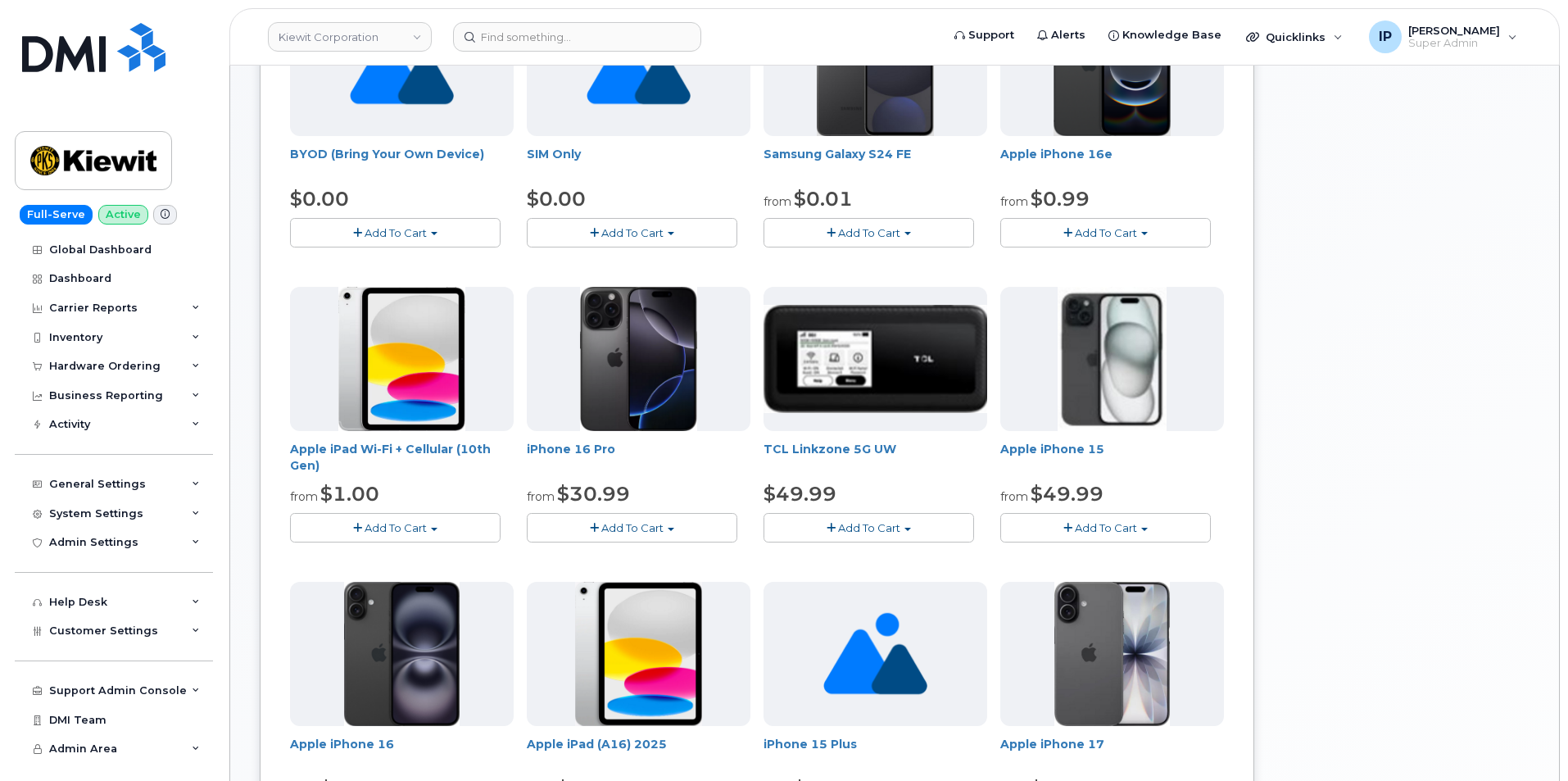
click at [602, 524] on span "Add To Cart" at bounding box center [632, 527] width 62 height 13
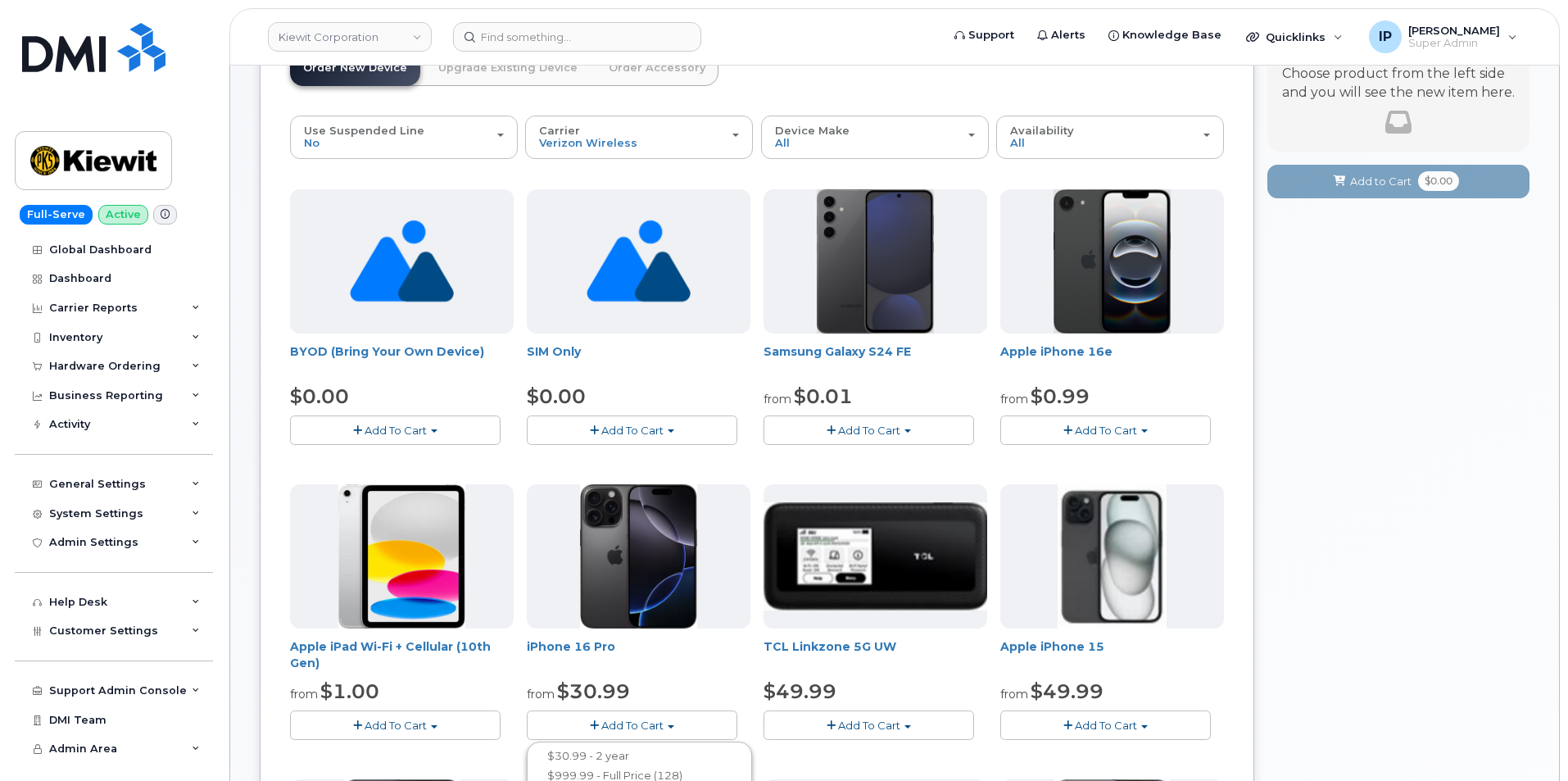
scroll to position [82, 0]
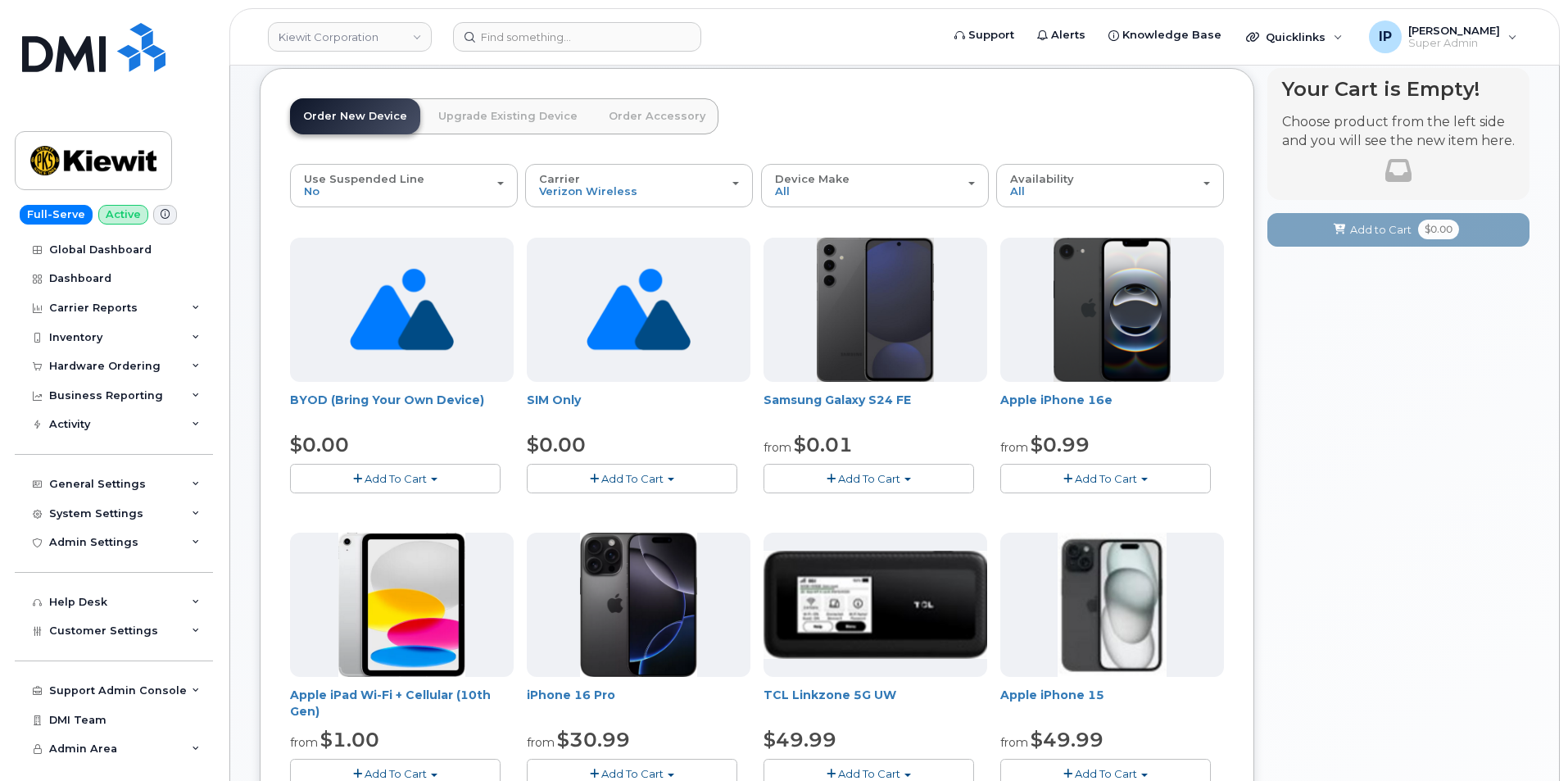
click at [1156, 475] on button "Add To Cart" at bounding box center [1105, 478] width 211 height 29
click at [1196, 466] on button "Add To Cart" at bounding box center [1105, 478] width 211 height 29
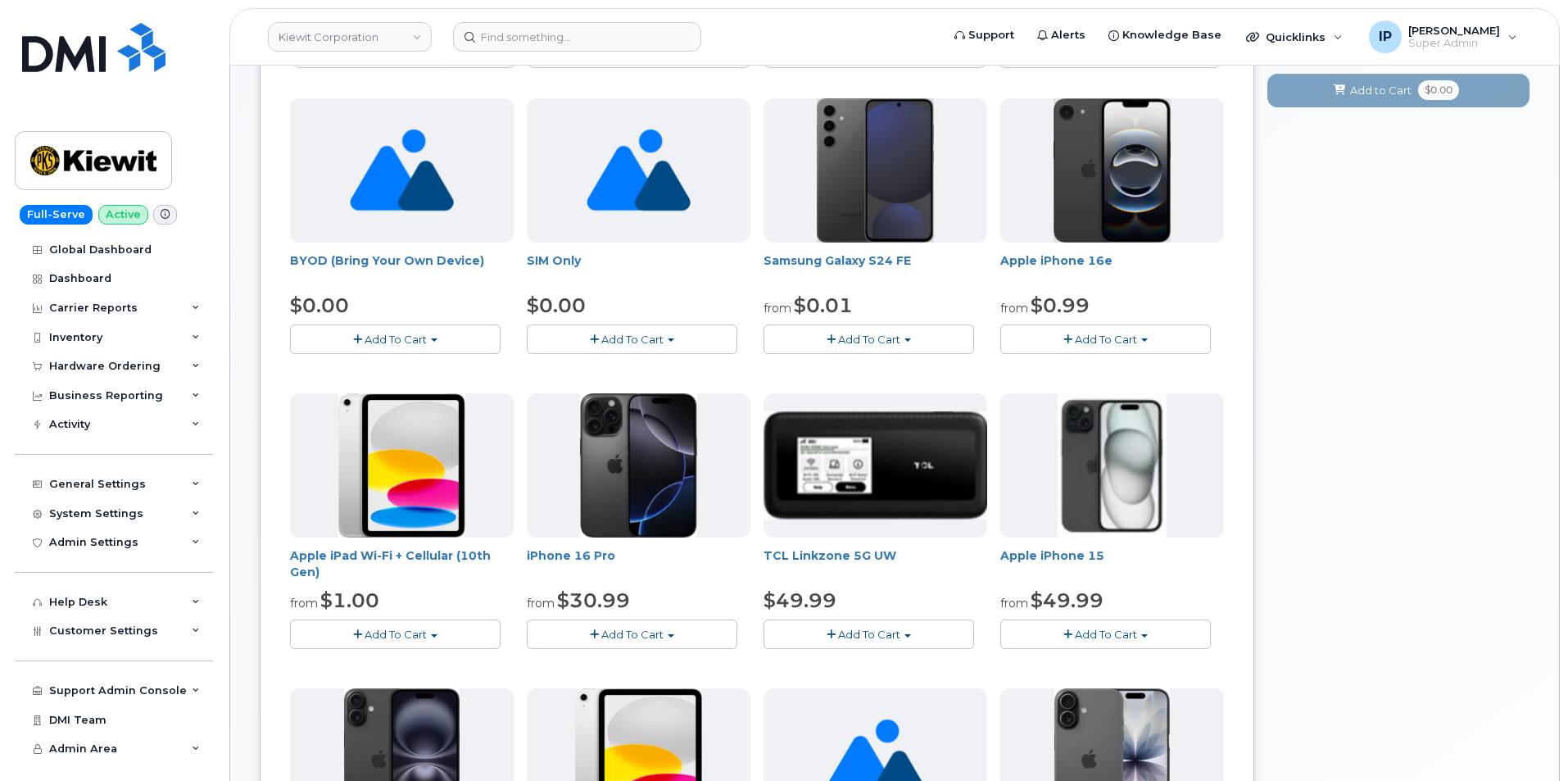
scroll to position [246, 0]
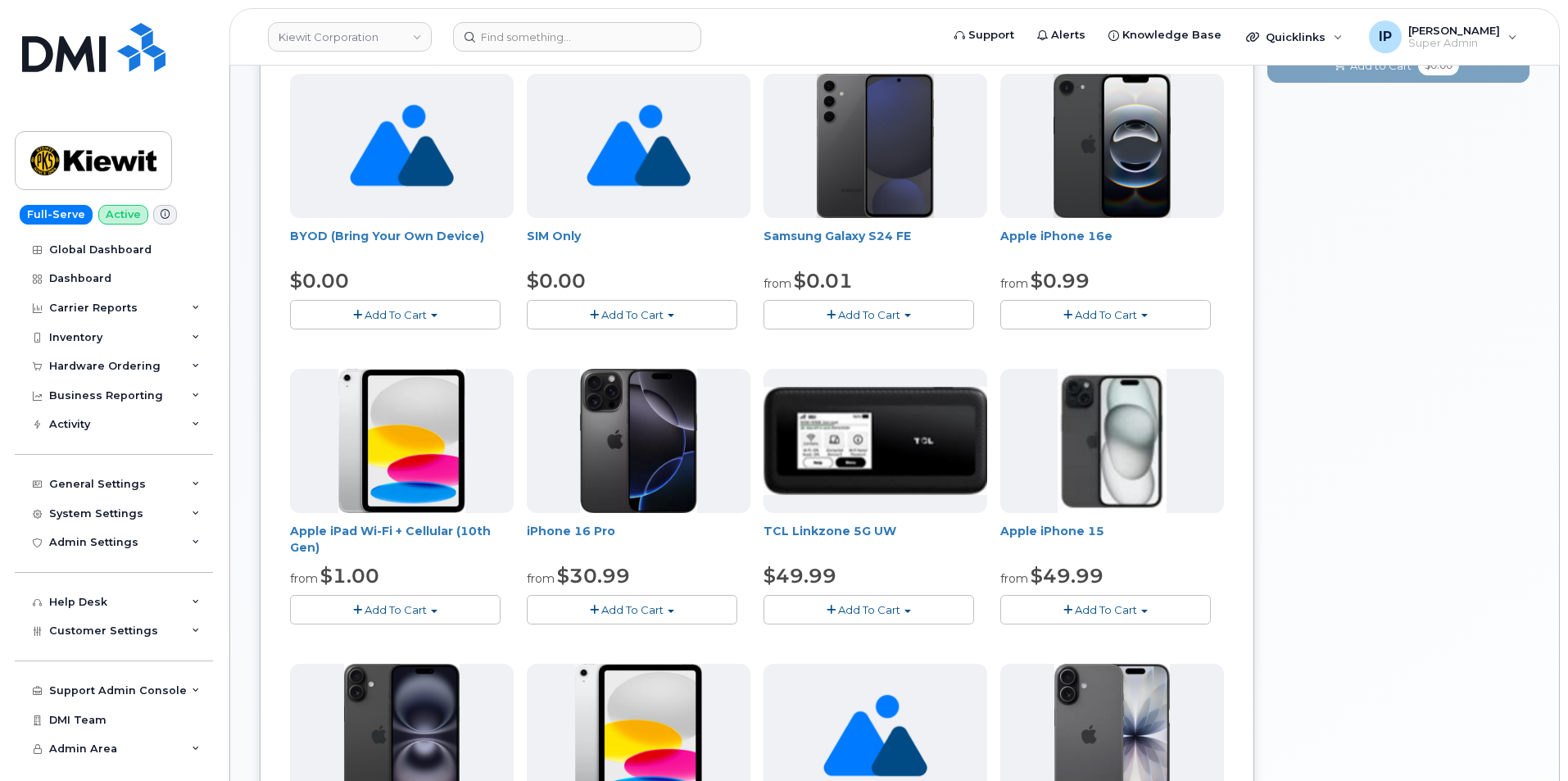
click at [664, 593] on div "iPhone 16 Pro from $30.99 Add To Cart $30.99 - 2 year $999.99 - Full Price (128…" at bounding box center [638, 496] width 223 height 256
click at [677, 612] on button "Add To Cart" at bounding box center [632, 609] width 211 height 29
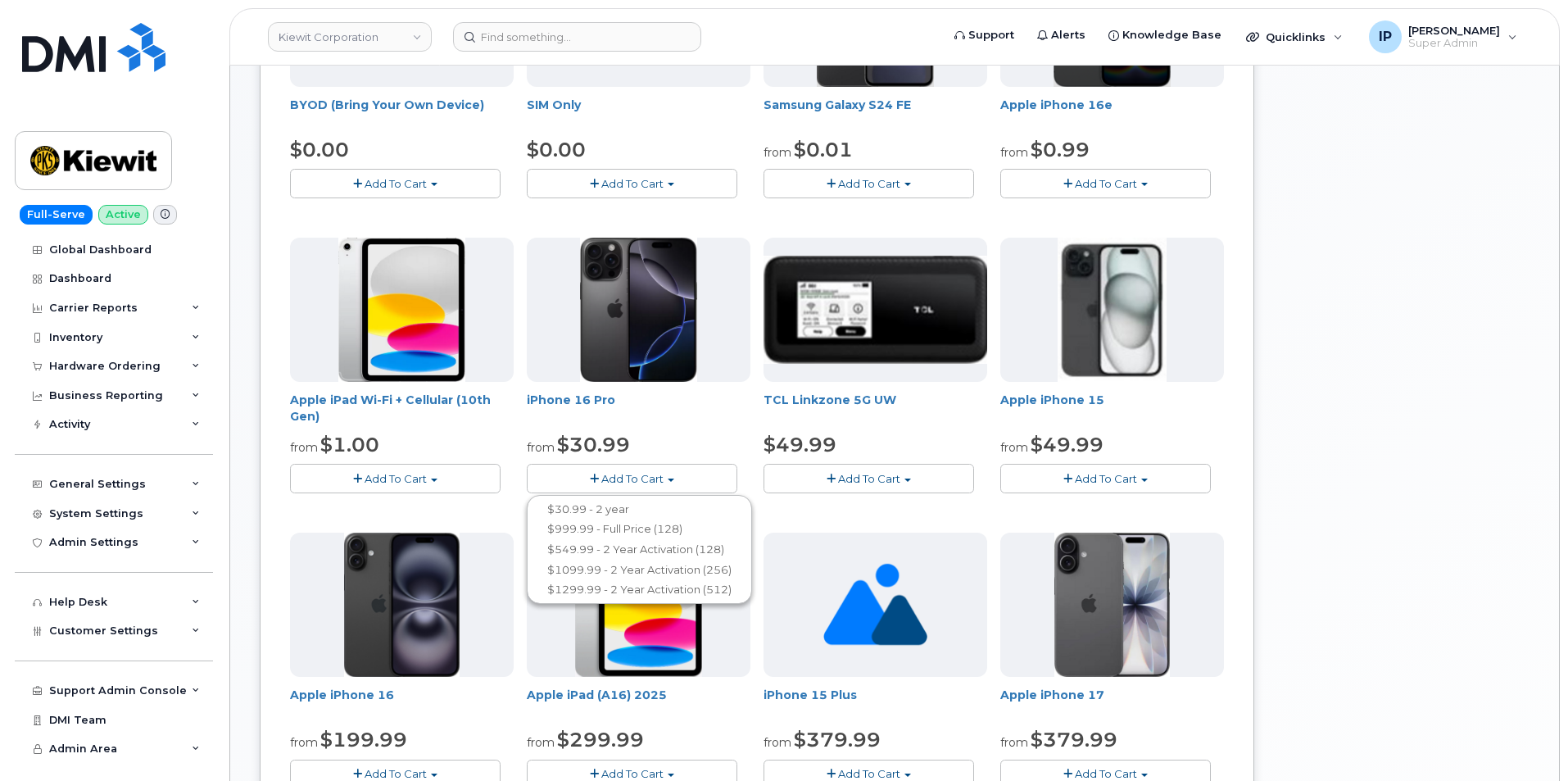
scroll to position [409, 0]
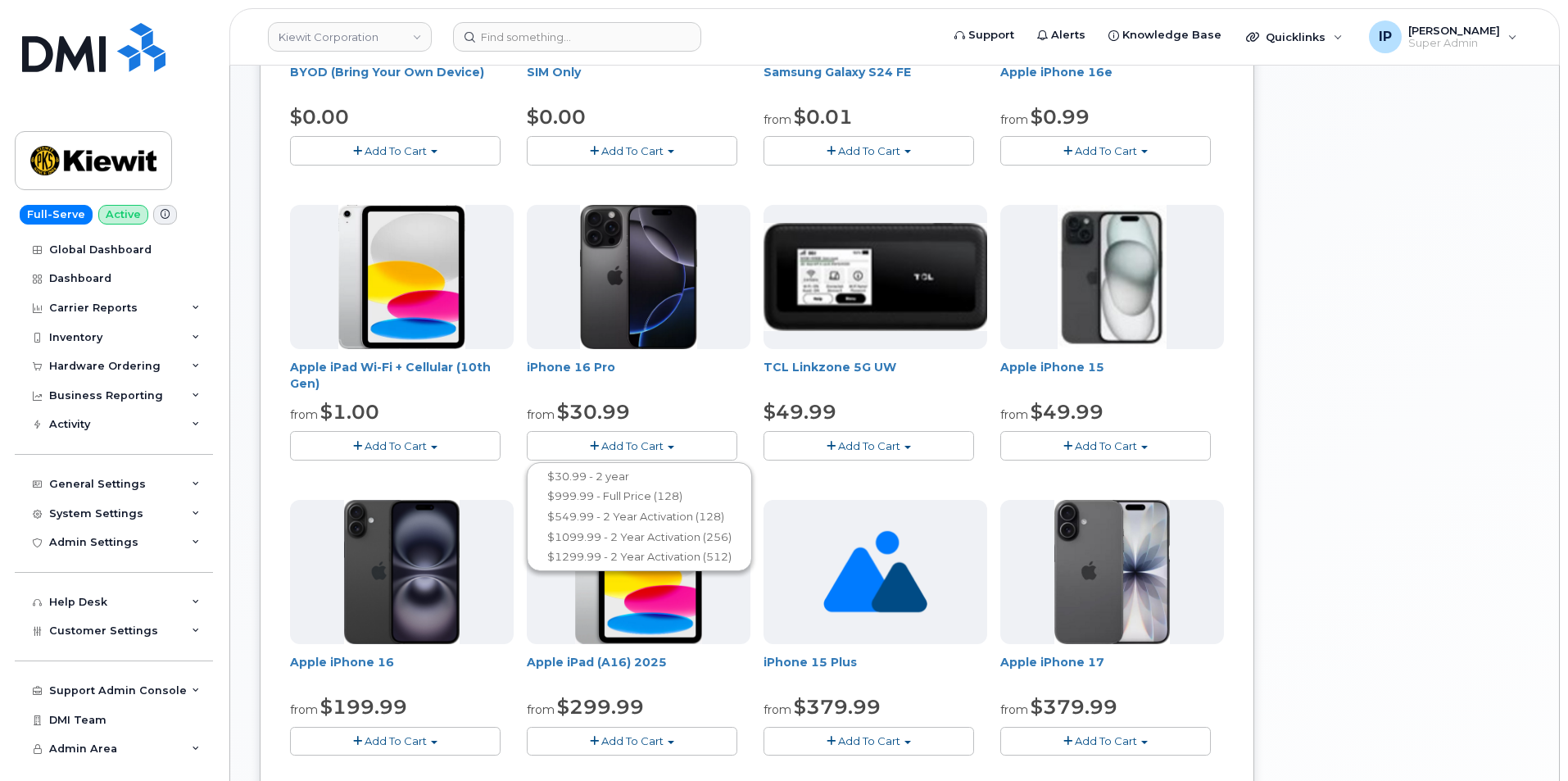
click at [1279, 381] on div "Your Cart is Empty! Choose product from the left side and you will see the new …" at bounding box center [1399, 541] width 262 height 1603
click at [1173, 446] on button "Add To Cart" at bounding box center [1105, 446] width 211 height 29
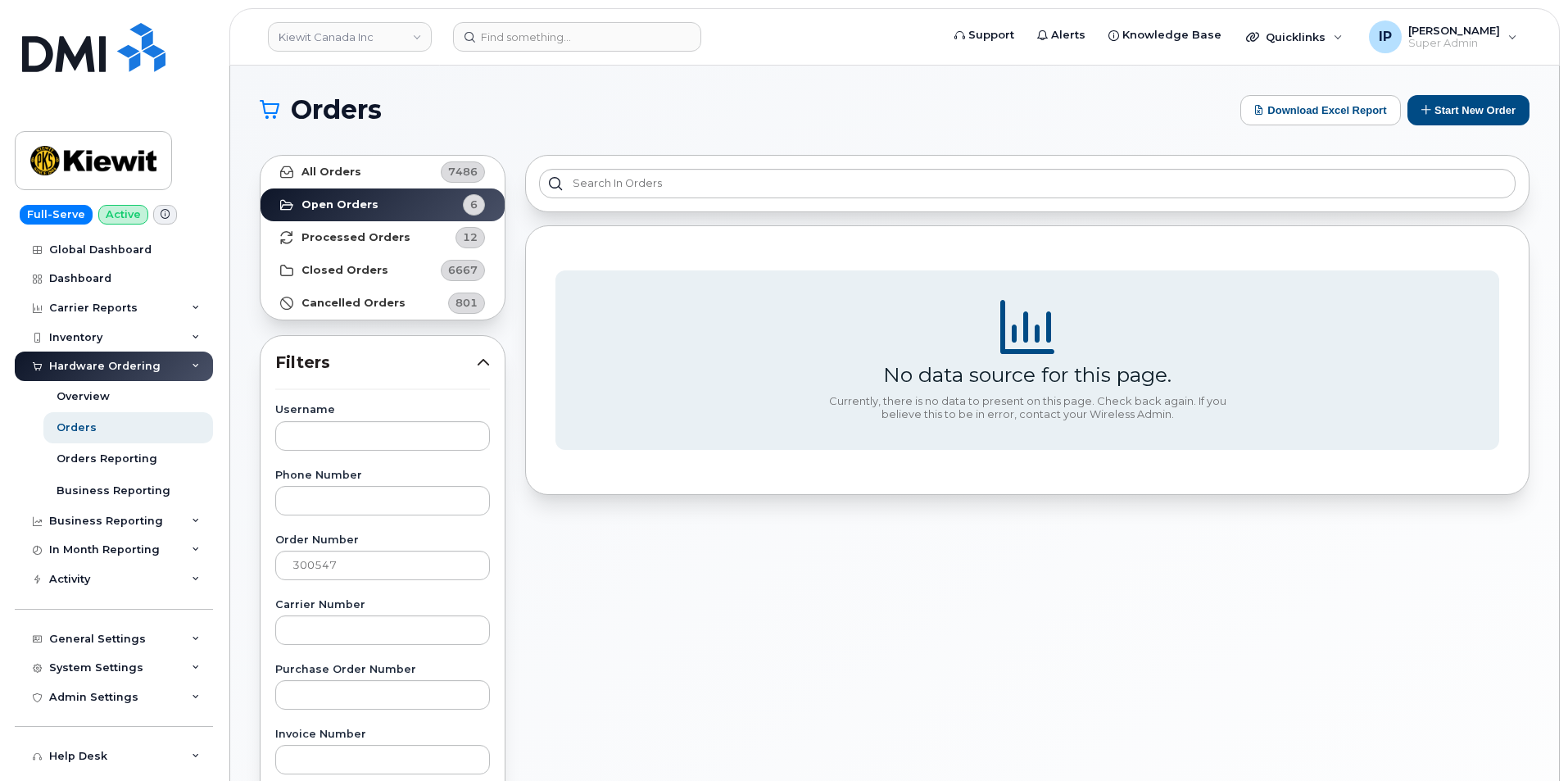
scroll to position [82, 0]
